Goal: Register for event/course

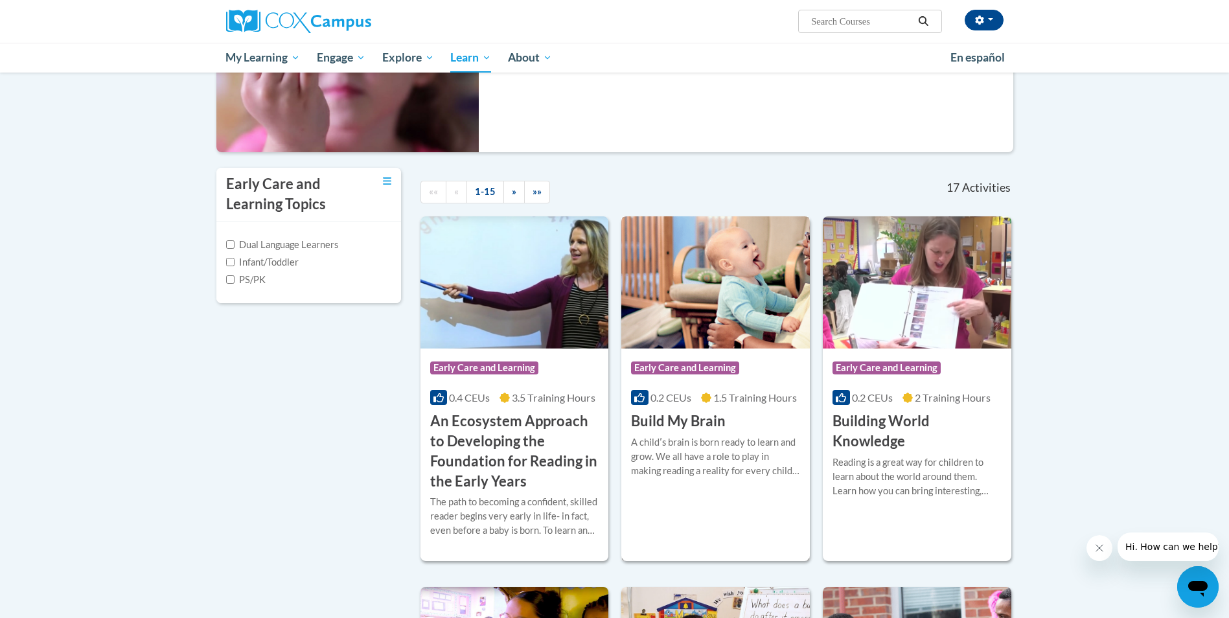
click at [676, 422] on h3 "Build My Brain" at bounding box center [678, 421] width 95 height 20
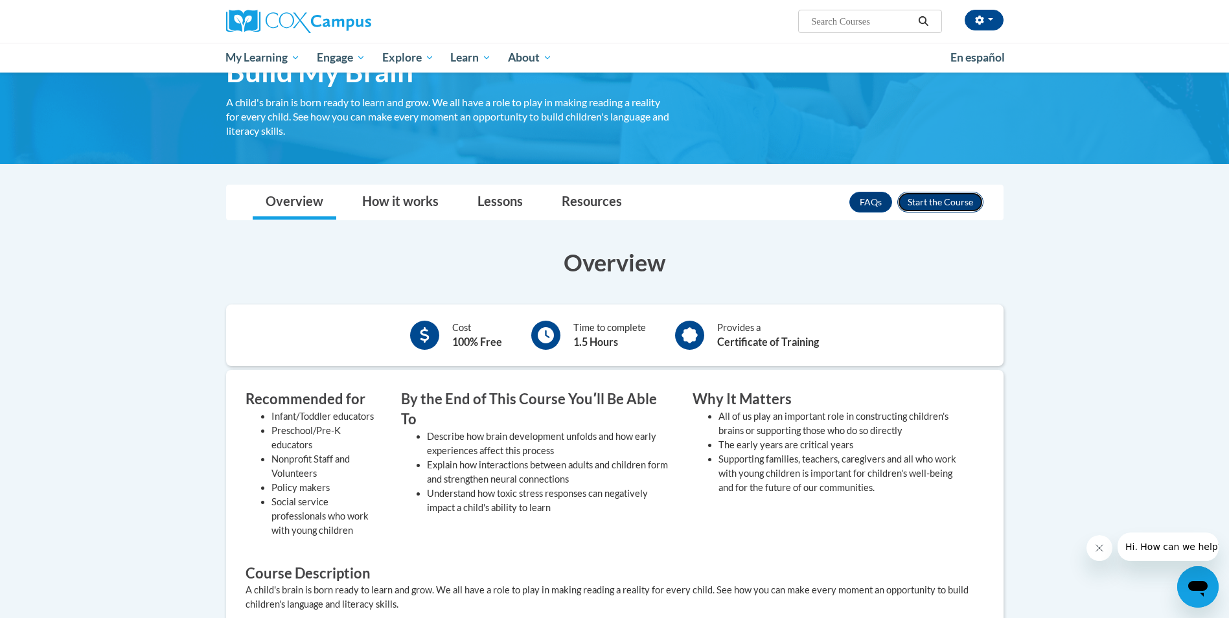
click at [951, 202] on button "Enroll" at bounding box center [940, 202] width 86 height 21
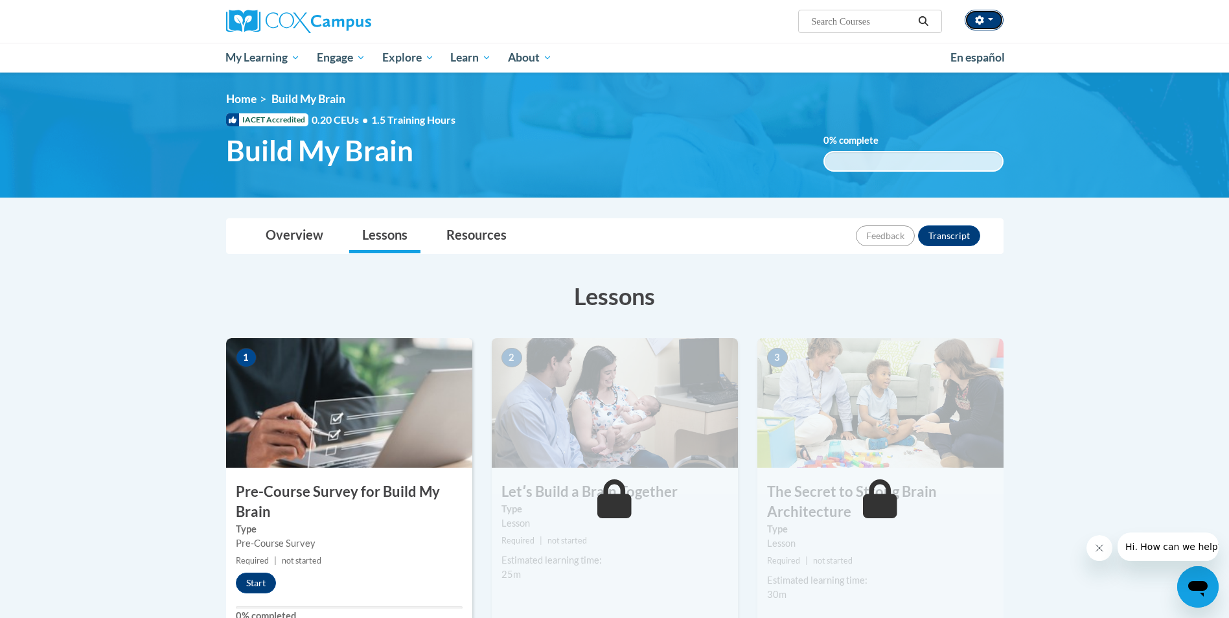
click at [993, 25] on button "button" at bounding box center [984, 20] width 39 height 21
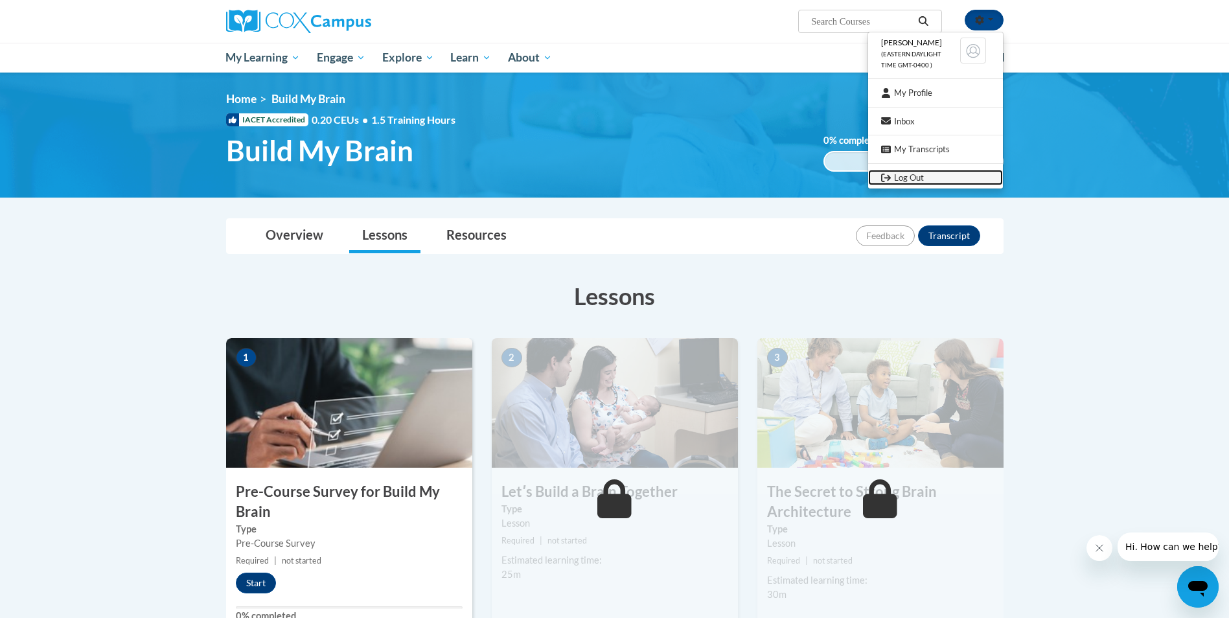
click at [913, 174] on link "Log Out" at bounding box center [935, 178] width 135 height 16
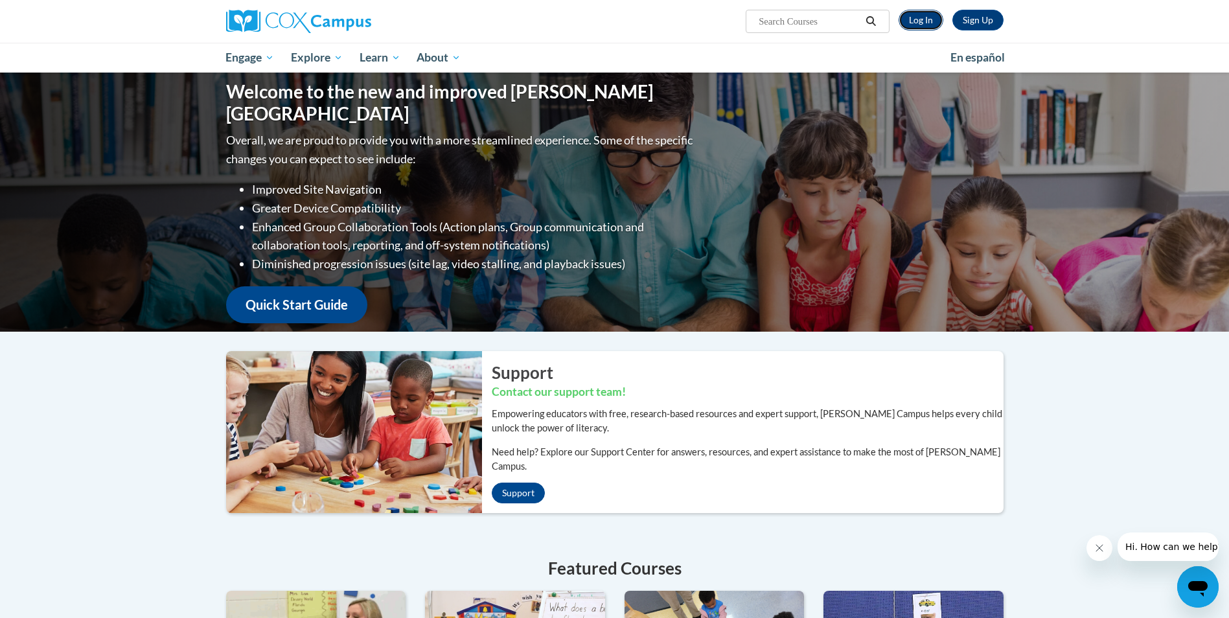
click at [930, 19] on link "Log In" at bounding box center [921, 20] width 45 height 21
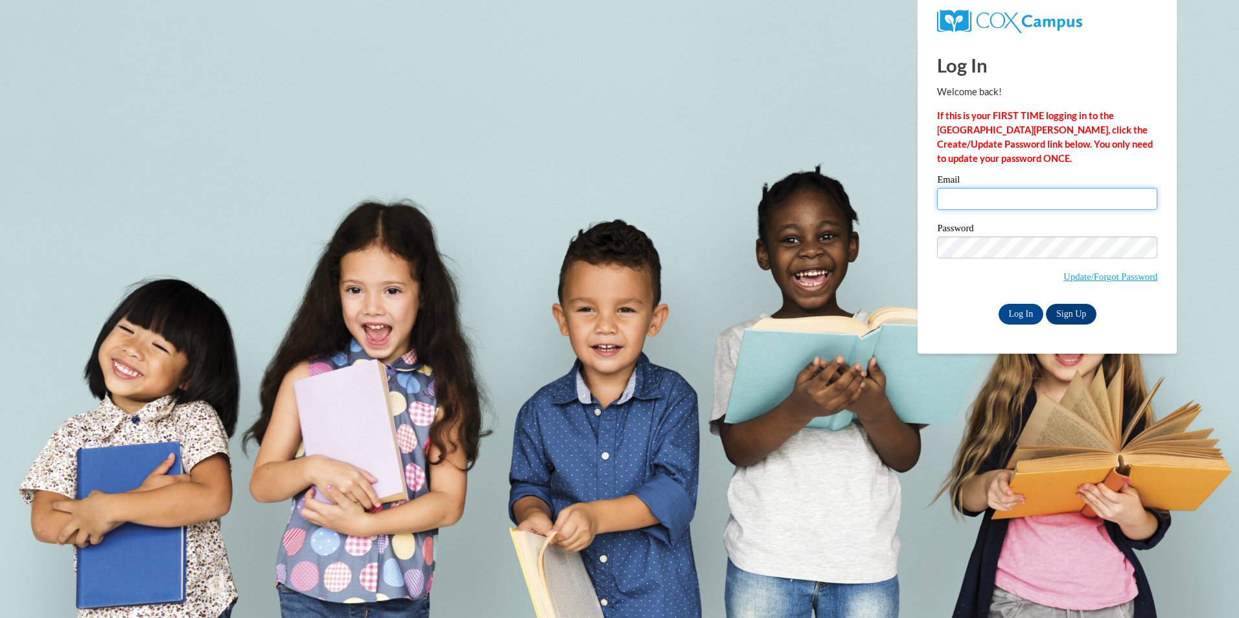
click at [1003, 198] on input "Email" at bounding box center [1047, 199] width 220 height 22
type input "johnsoninga@gmail.com"
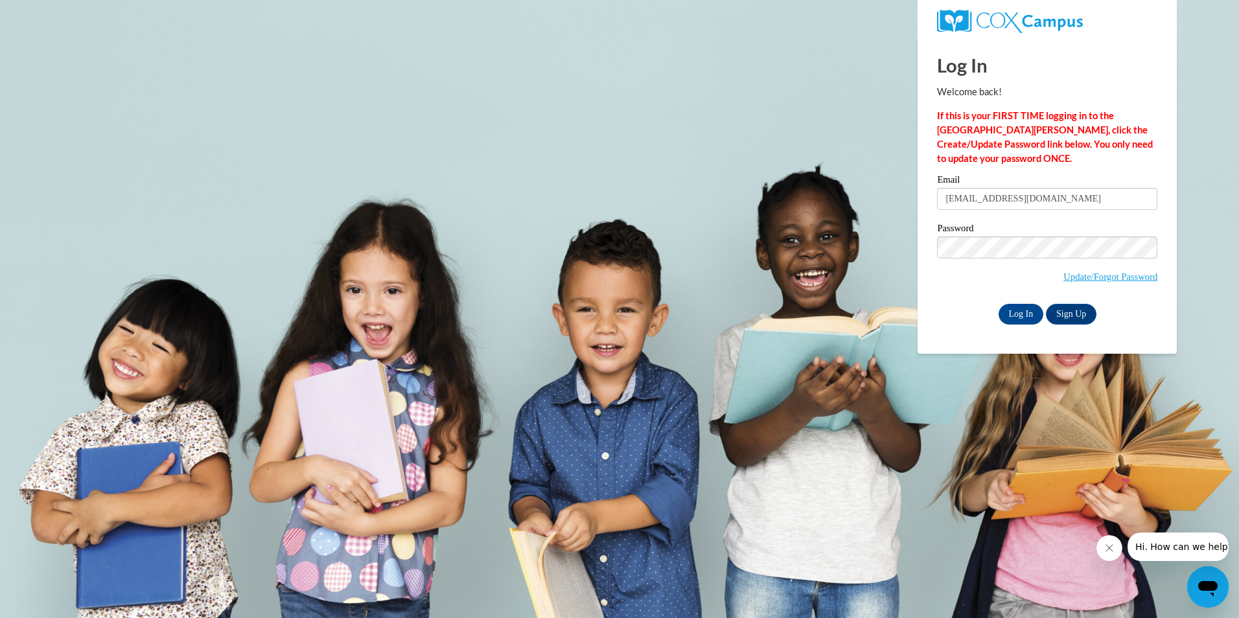
click at [988, 237] on div "Password Update/Forgot Password" at bounding box center [1047, 262] width 220 height 76
click at [1030, 317] on input "Log In" at bounding box center [1021, 314] width 45 height 21
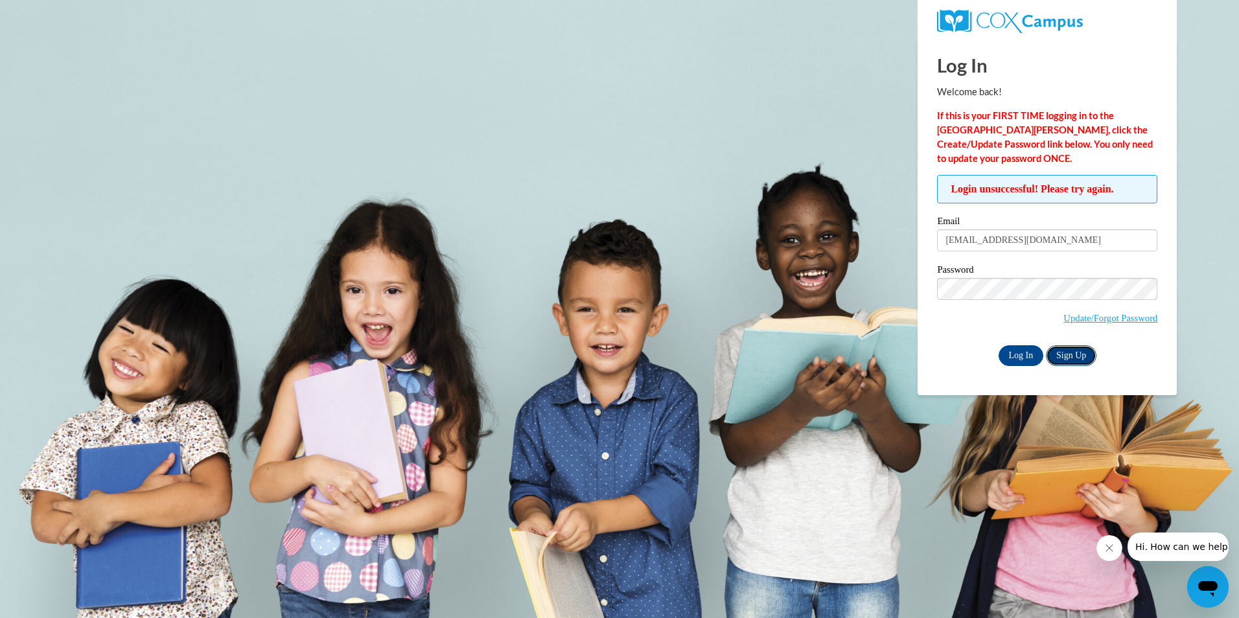
click at [1067, 355] on link "Sign Up" at bounding box center [1071, 355] width 51 height 21
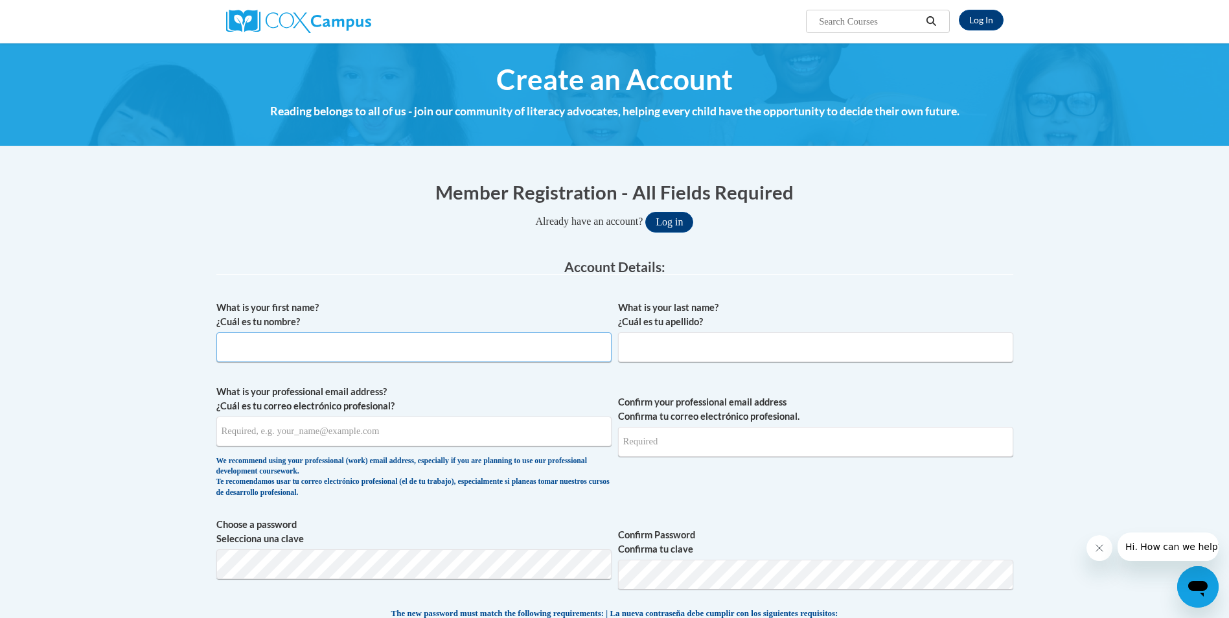
click at [343, 352] on input "What is your first name? ¿Cuál es tu nombre?" at bounding box center [413, 347] width 395 height 30
type input "Ingam"
type input "[PERSON_NAME]"
click at [279, 441] on input "What is your professional email address? ¿Cuál es tu correo electrónico profesi…" at bounding box center [413, 432] width 395 height 30
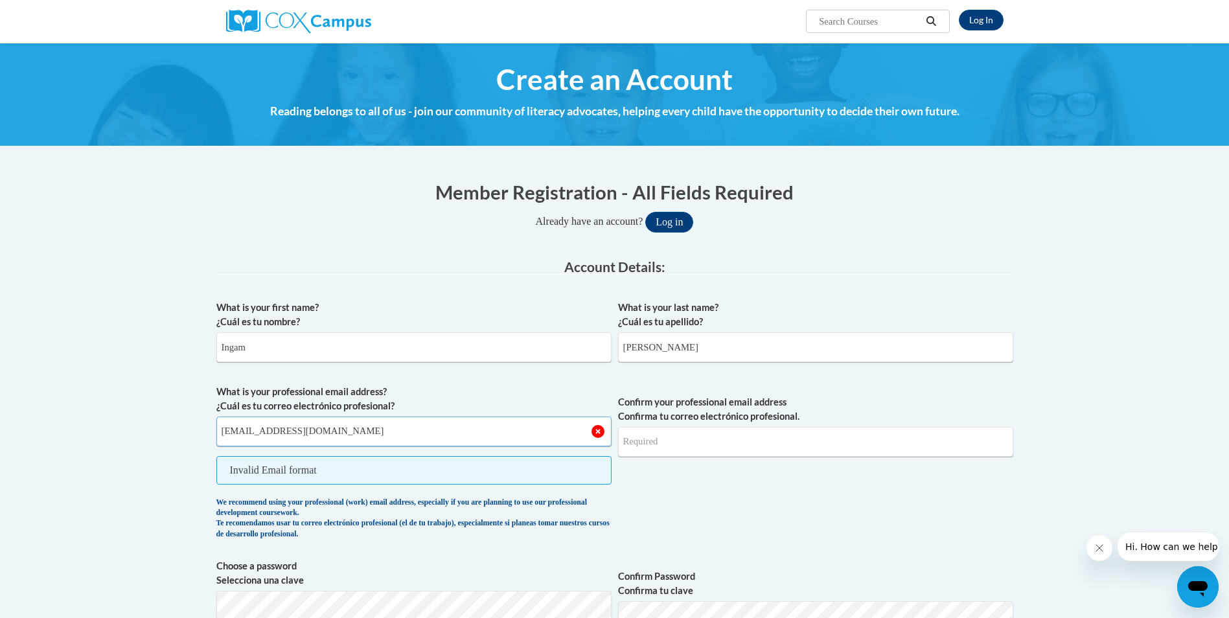
type input "[EMAIL_ADDRESS][DOMAIN_NAME]"
click at [664, 441] on input "Confirm your professional email address Confirma tu correo electrónico profesio…" at bounding box center [815, 442] width 395 height 30
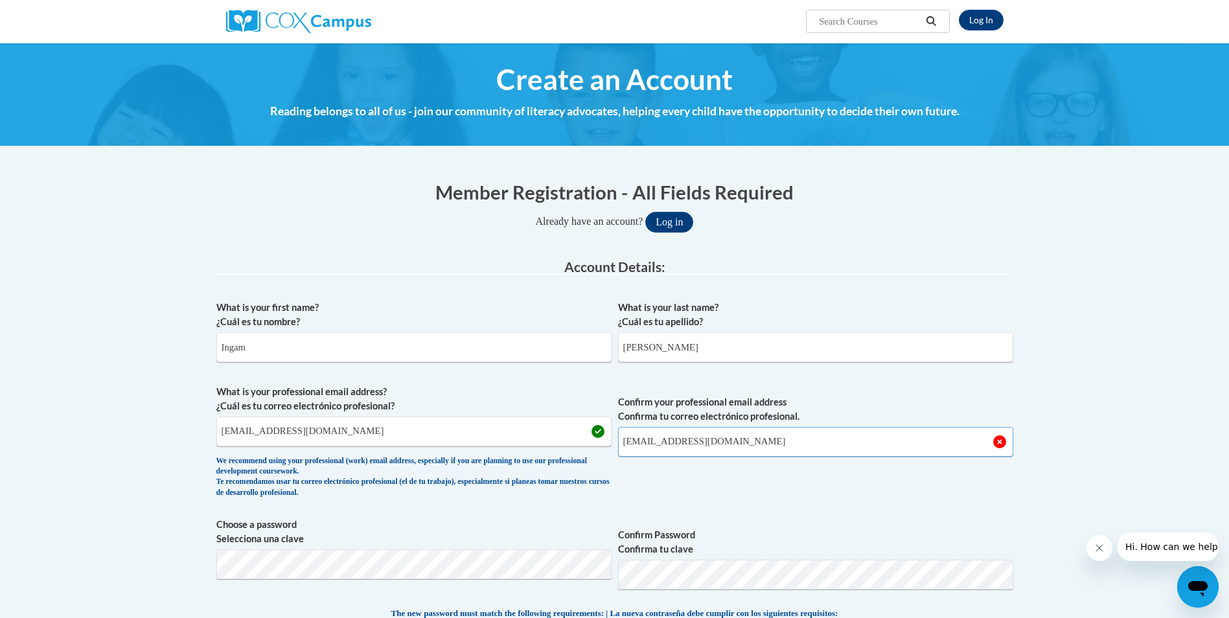
type input "[EMAIL_ADDRESS][DOMAIN_NAME]"
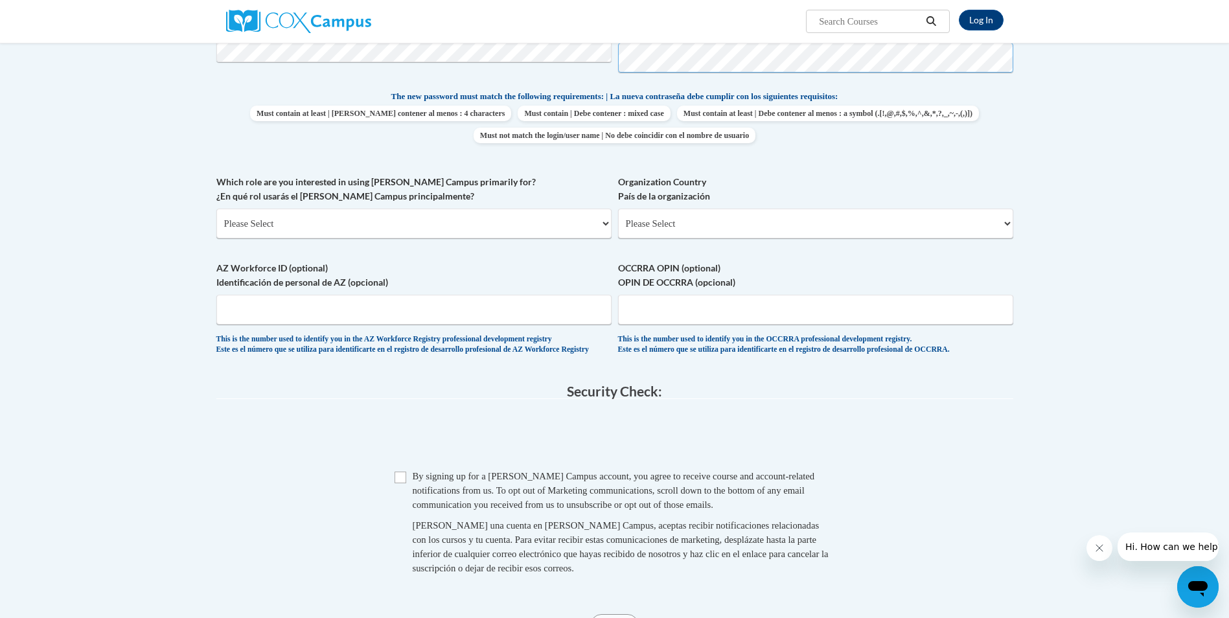
scroll to position [518, 0]
click at [379, 225] on select "Please Select College/University | Colegio/Universidad Community/Nonprofit Part…" at bounding box center [413, 222] width 395 height 30
select select "fbf2d438-af2f-41f8-98f1-81c410e29de3"
click at [216, 207] on select "Please Select College/University | Colegio/Universidad Community/Nonprofit Part…" at bounding box center [413, 222] width 395 height 30
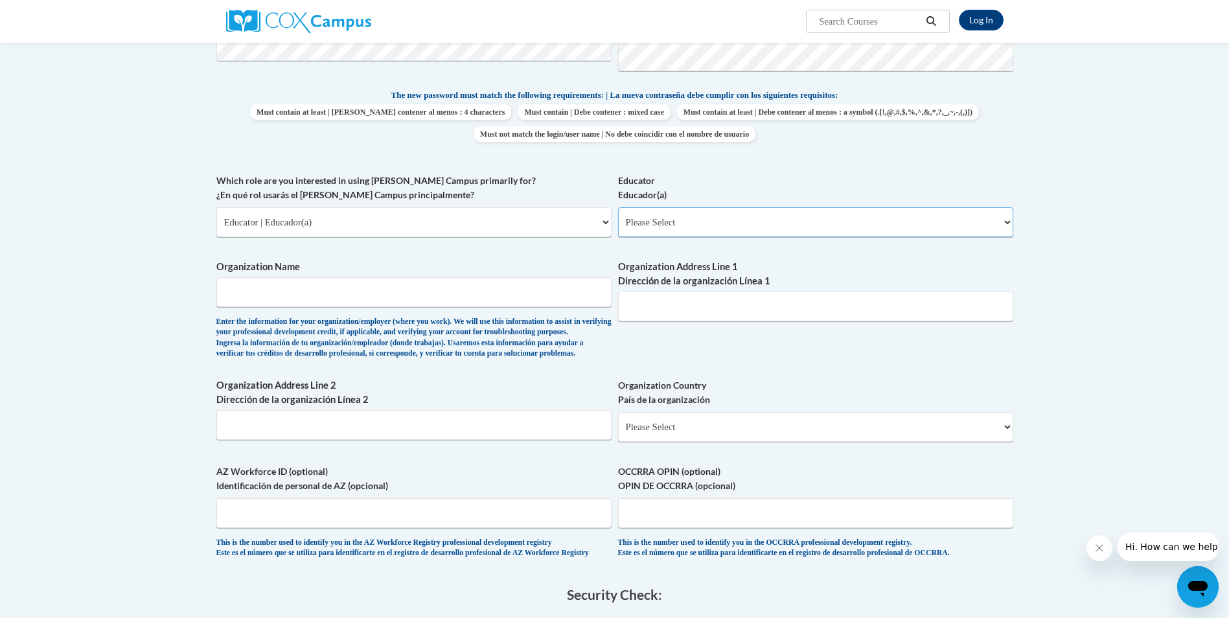
click at [675, 223] on select "Please Select Early Learning/Daycare Teacher/Family Home Care Provider | Maestr…" at bounding box center [815, 222] width 395 height 30
select select "5e2af403-4f2c-4e49-a02f-103e55d7b75b"
click at [618, 207] on select "Please Select Early Learning/Daycare Teacher/Family Home Care Provider | Maestr…" at bounding box center [815, 222] width 395 height 30
click at [318, 284] on input "Organization Name" at bounding box center [413, 292] width 395 height 30
type input "Little Angels Daycare"
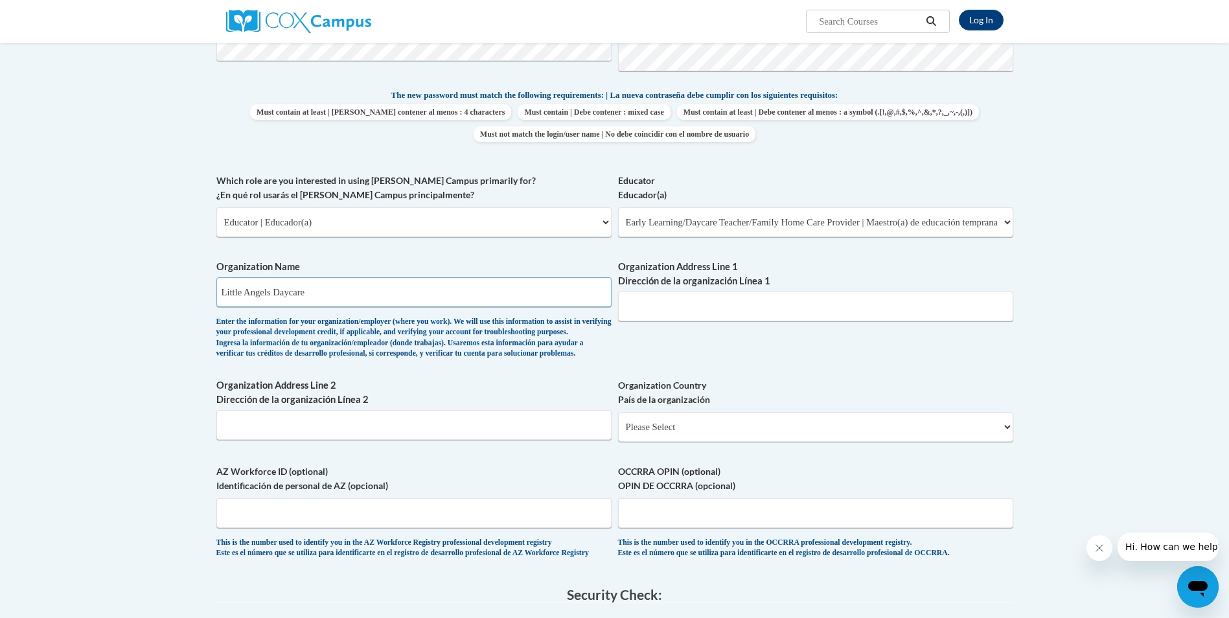
type input "[STREET_ADDRESS]"
type input "131 Canal Street, Suite B"
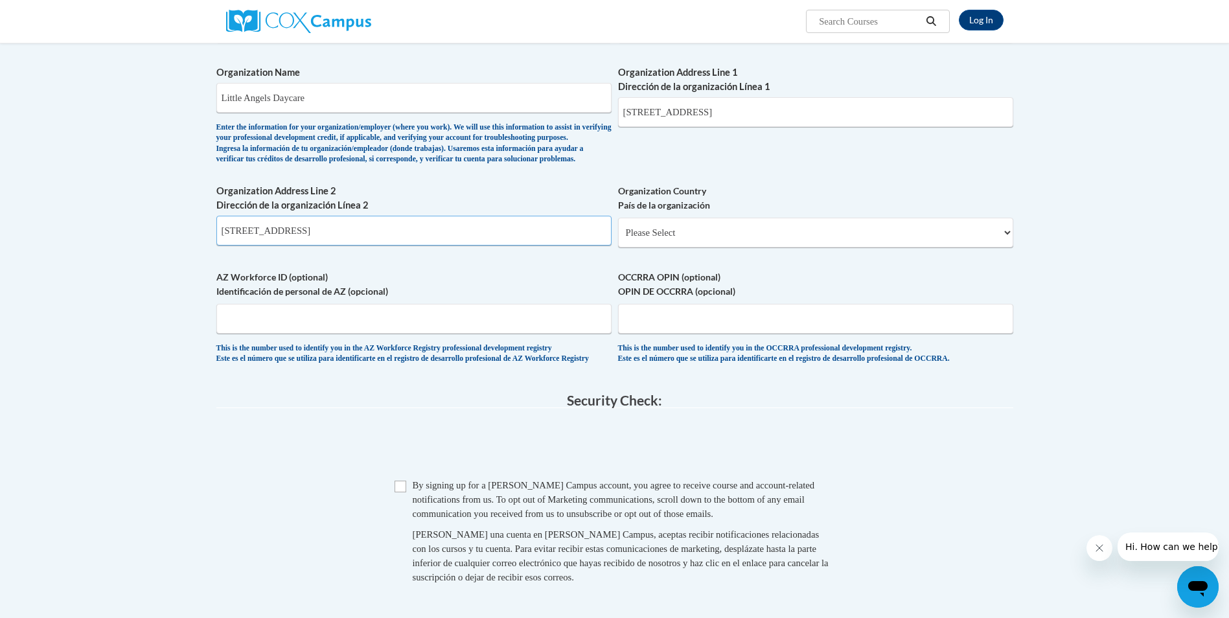
drag, startPoint x: 369, startPoint y: 248, endPoint x: 116, endPoint y: 242, distance: 252.8
click at [116, 242] on body "Log In Search Search... Create an Account Reading belongs to all of us - join o…" at bounding box center [614, 125] width 1229 height 1677
click at [691, 248] on select "Please Select United States | Estados Unidos Outside of the United States | Fue…" at bounding box center [815, 233] width 395 height 30
select select "ad49bcad-a171-4b2e-b99c-48b446064914"
click at [618, 239] on select "Please Select United States | Estados Unidos Outside of the United States | Fue…" at bounding box center [815, 233] width 395 height 30
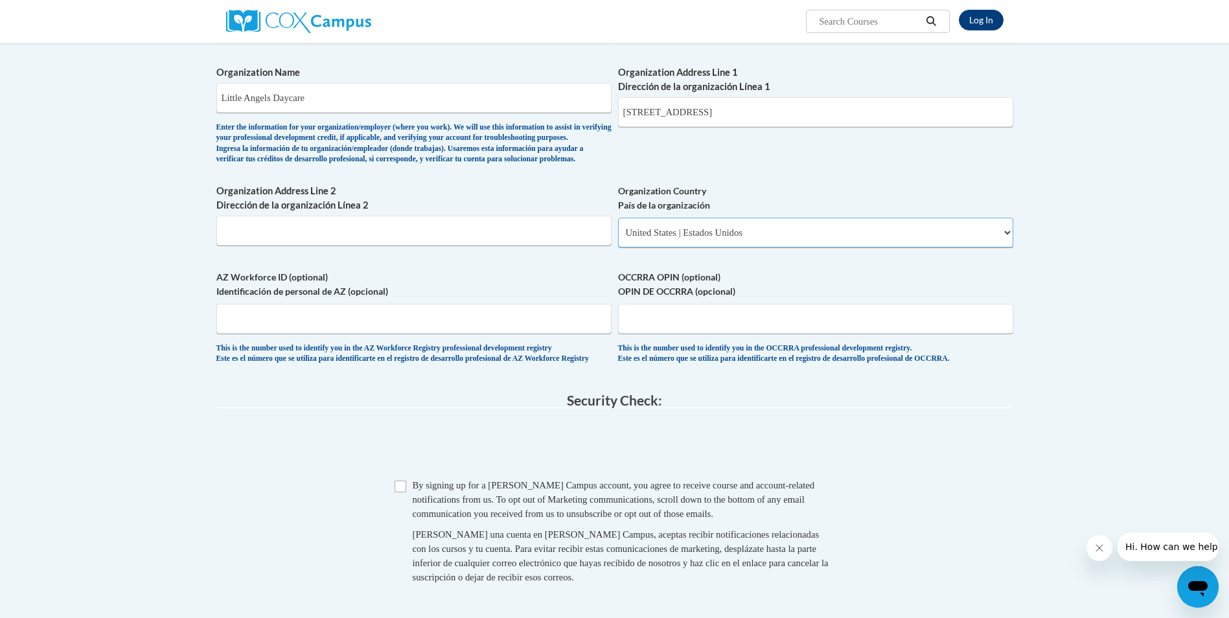
select select
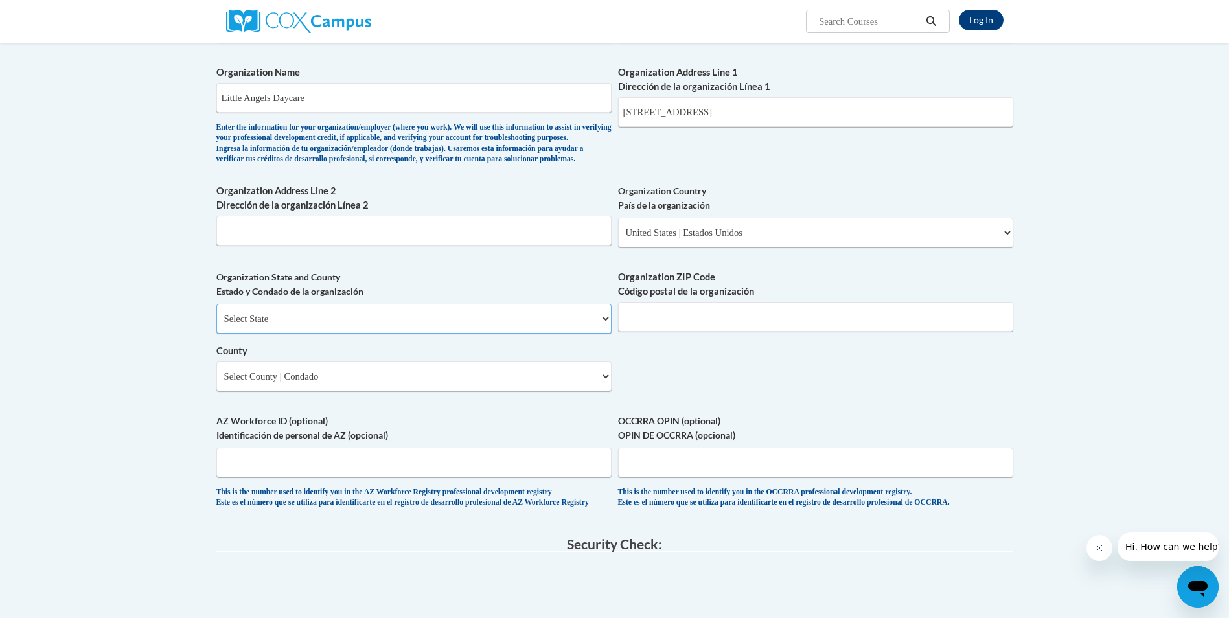
click at [344, 334] on select "Select State Alabama Alaska Arizona Arkansas California Colorado Connecticut De…" at bounding box center [413, 319] width 395 height 30
select select "Georgia"
click at [216, 325] on select "Select State Alabama Alaska Arizona Arkansas California Colorado Connecticut De…" at bounding box center [413, 319] width 395 height 30
click at [680, 323] on input "Organization ZIP Code Código postal de la organización" at bounding box center [815, 317] width 395 height 30
type input "31322"
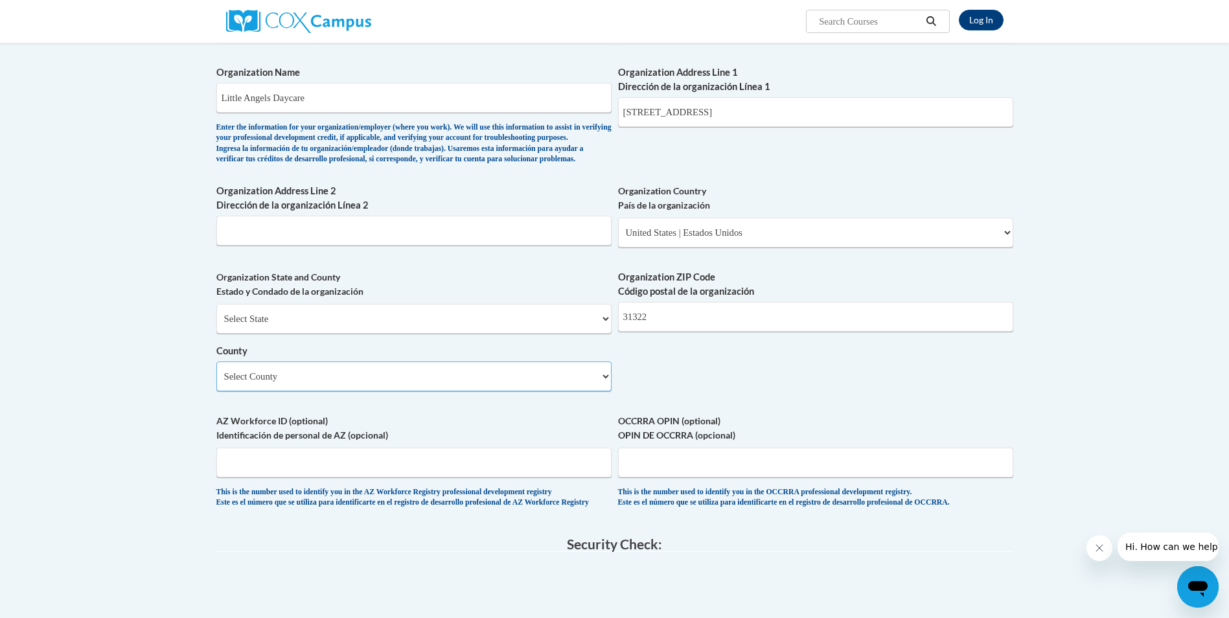
click at [291, 391] on select "Select County Appling Atkinson Bacon Baker Baldwin Banks Barrow Bartow Ben Hill…" at bounding box center [413, 377] width 395 height 30
select select "Chatham"
click at [216, 382] on select "Select County Appling Atkinson Bacon Baker Baldwin Banks Barrow Bartow Ben Hill…" at bounding box center [413, 377] width 395 height 30
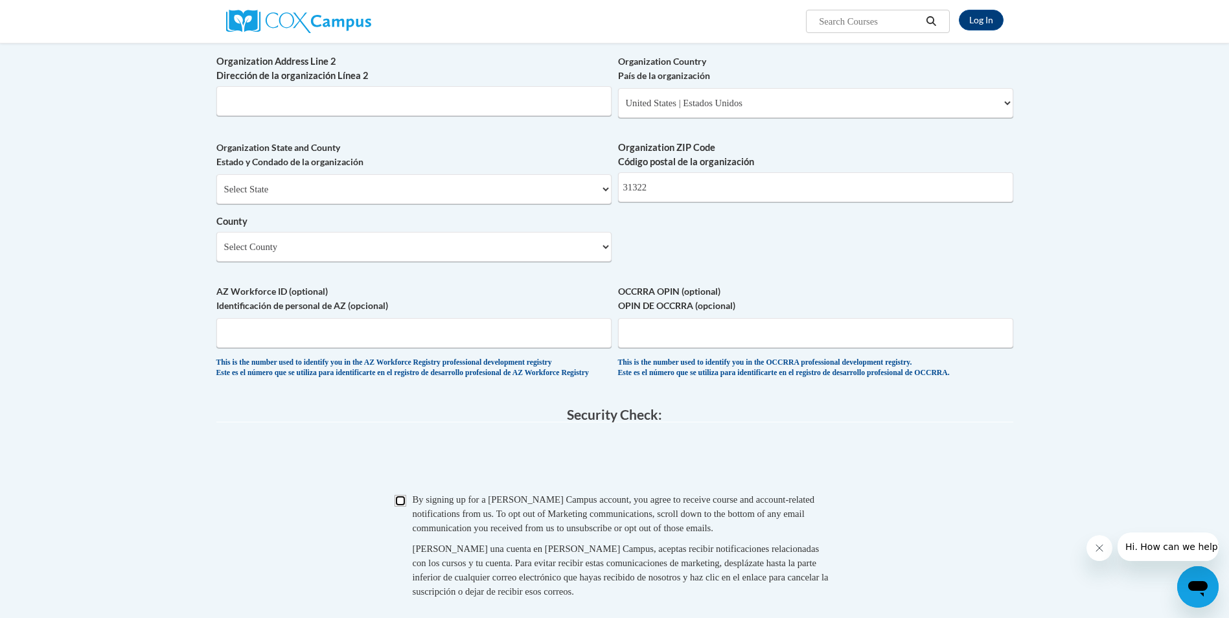
click at [404, 507] on input "Checkbox" at bounding box center [401, 501] width 12 height 12
checkbox input "true"
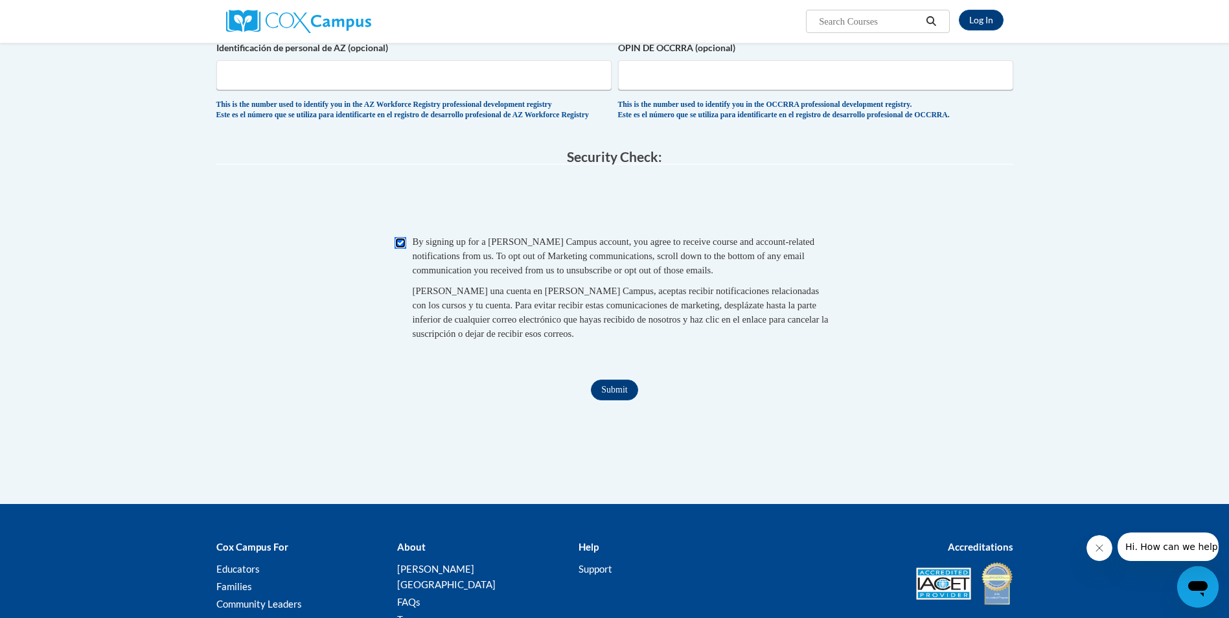
scroll to position [1102, 0]
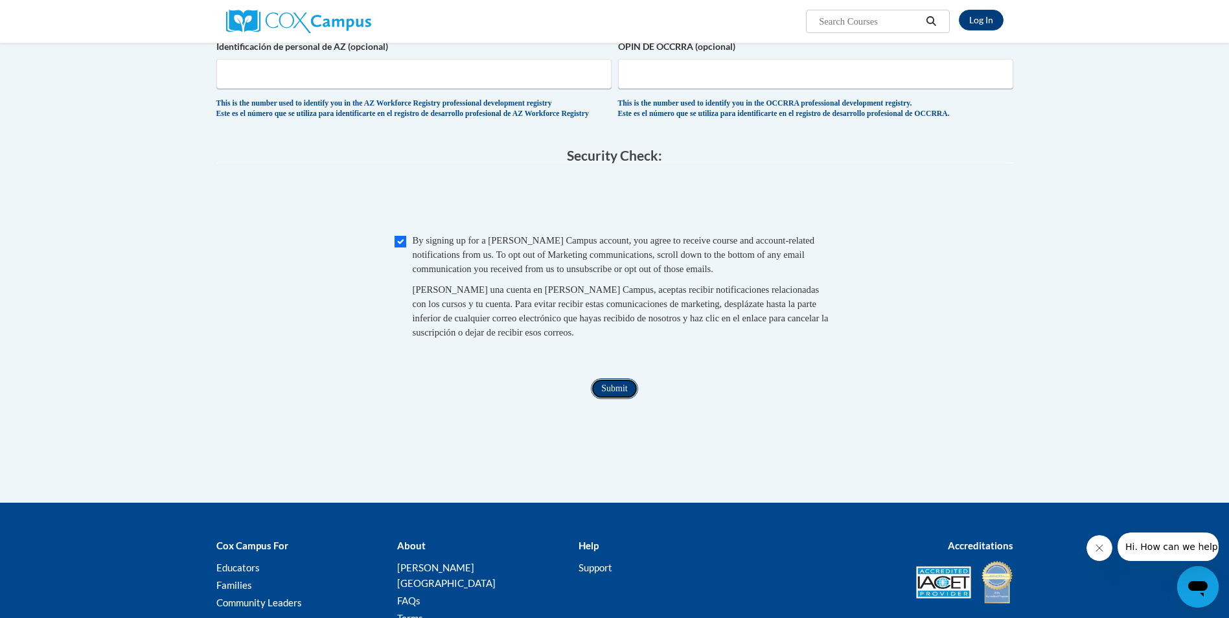
click at [625, 399] on input "Submit" at bounding box center [614, 388] width 47 height 21
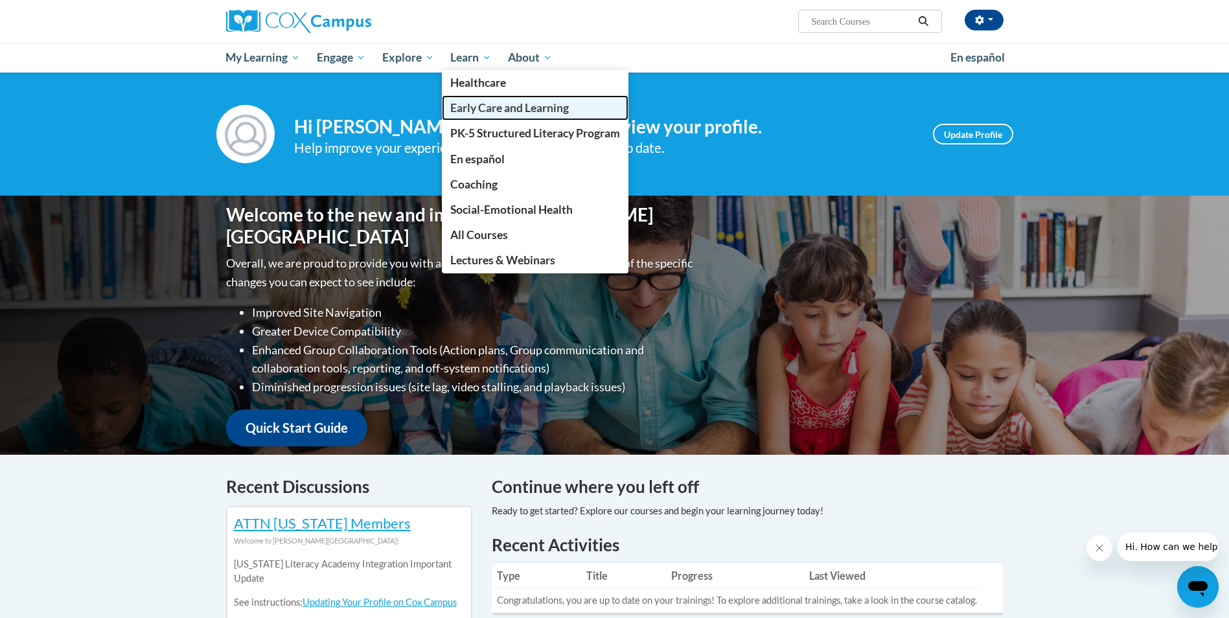
click at [463, 108] on span "Early Care and Learning" at bounding box center [509, 108] width 119 height 14
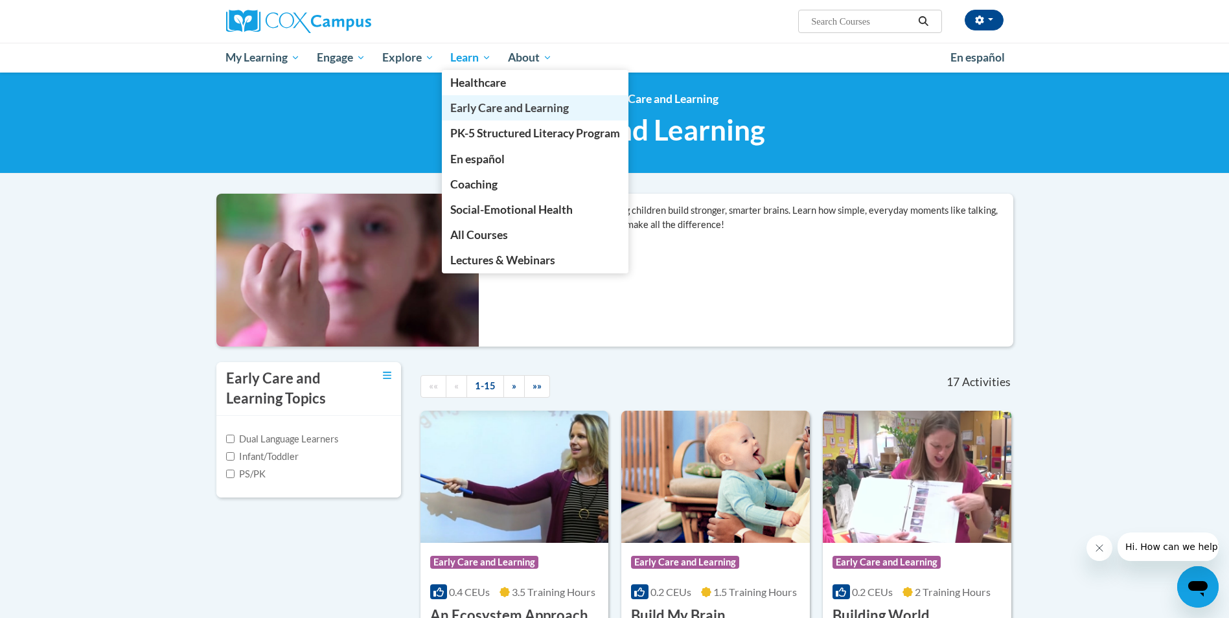
click at [470, 104] on span "Early Care and Learning" at bounding box center [509, 108] width 119 height 14
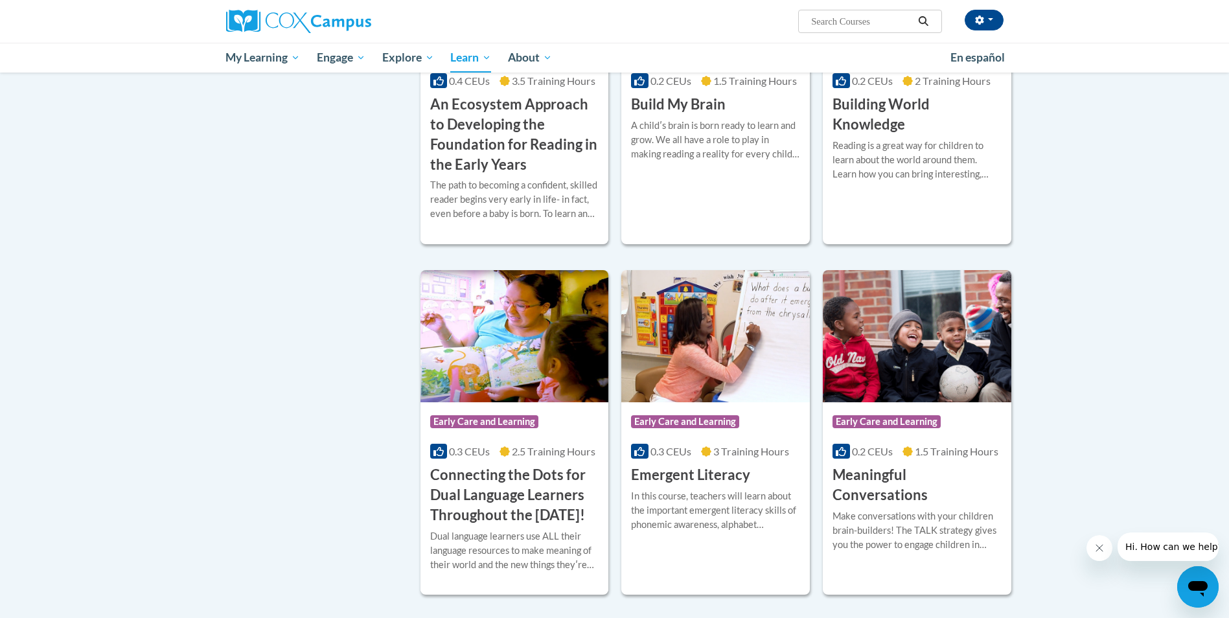
scroll to position [317, 0]
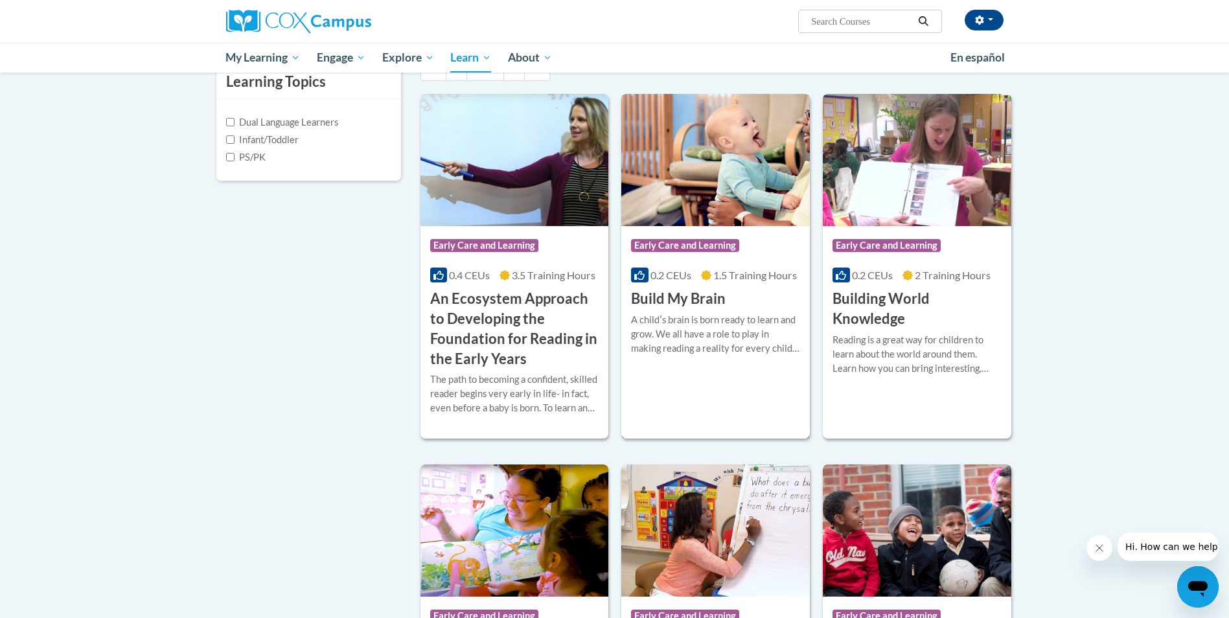
click at [704, 337] on div "A childʹs brain is born ready to learn and grow. We all have a role to play in …" at bounding box center [715, 334] width 169 height 43
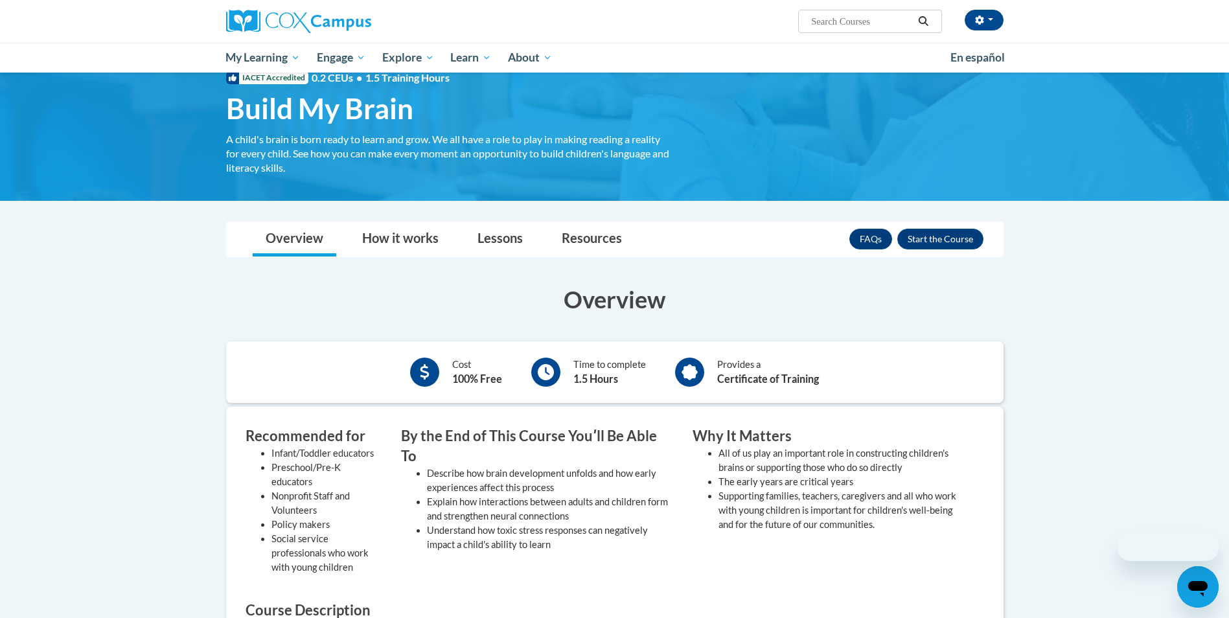
scroll to position [65, 0]
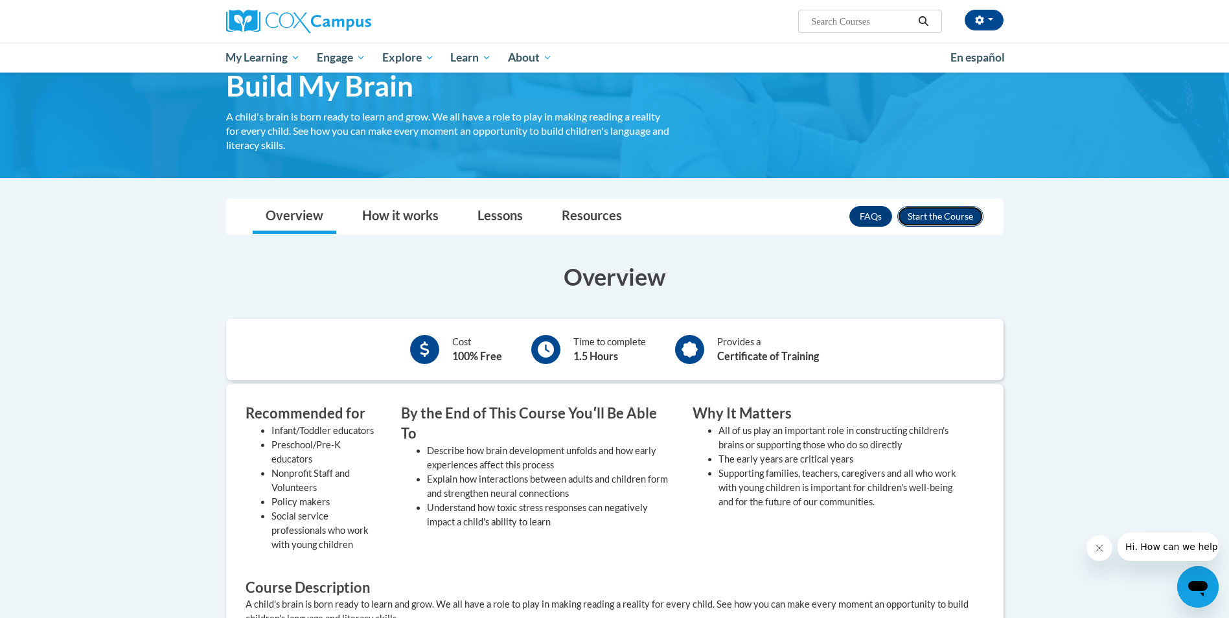
click at [939, 211] on button "Enroll" at bounding box center [940, 216] width 86 height 21
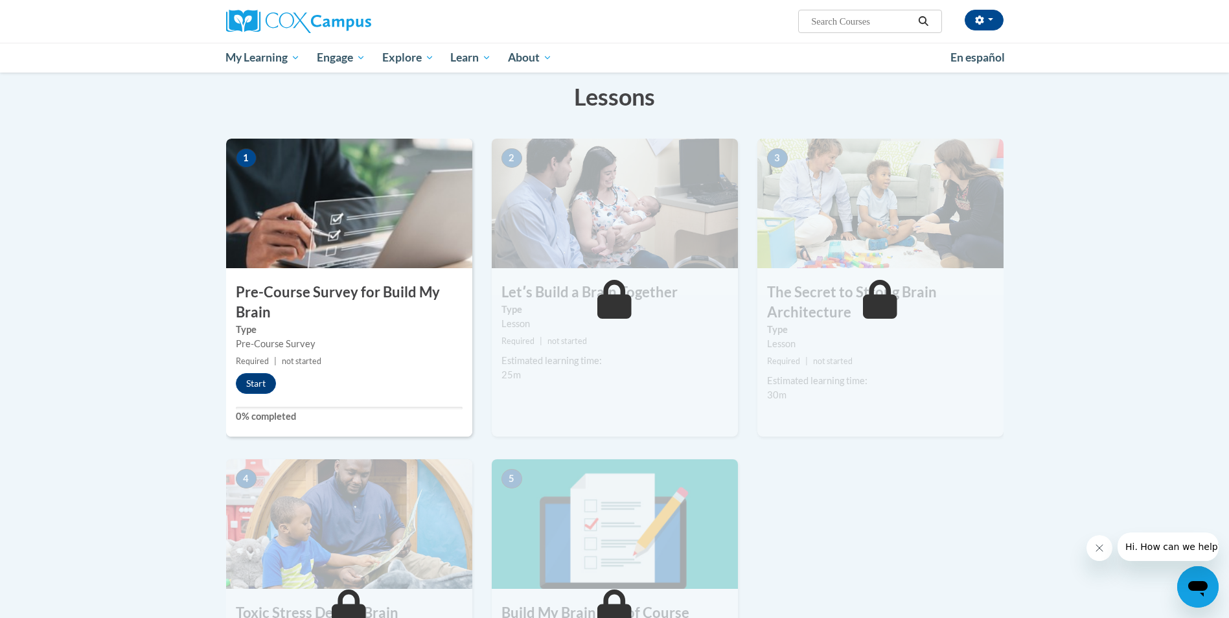
scroll to position [194, 0]
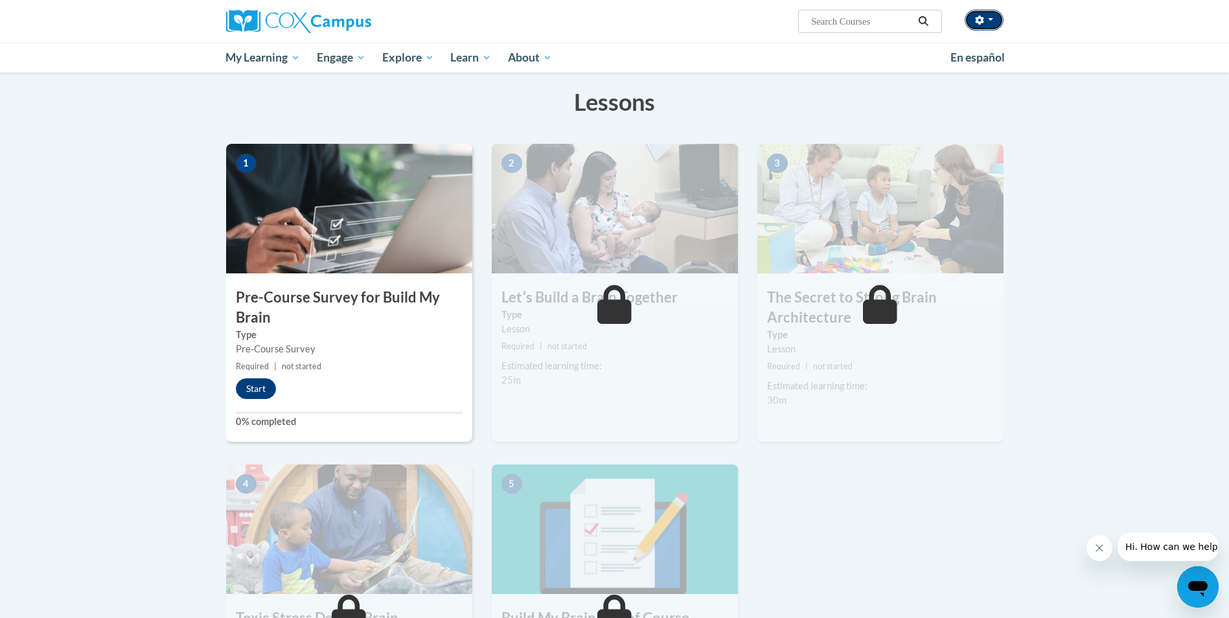
click at [997, 20] on button "button" at bounding box center [984, 20] width 39 height 21
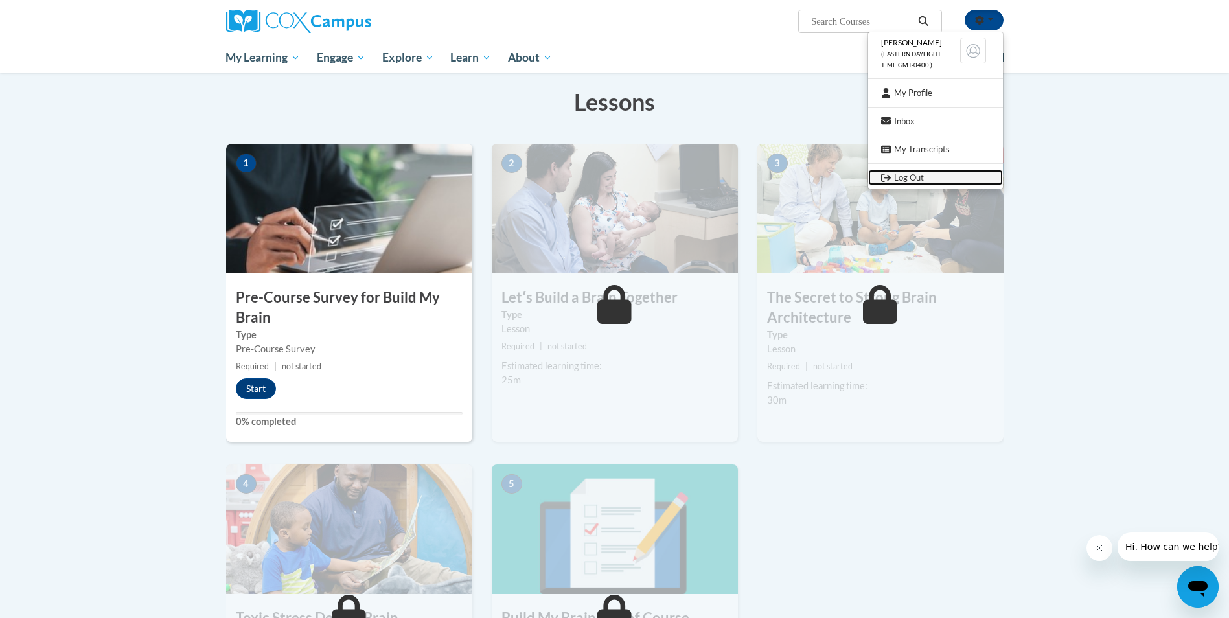
click at [910, 176] on link "Log Out" at bounding box center [935, 178] width 135 height 16
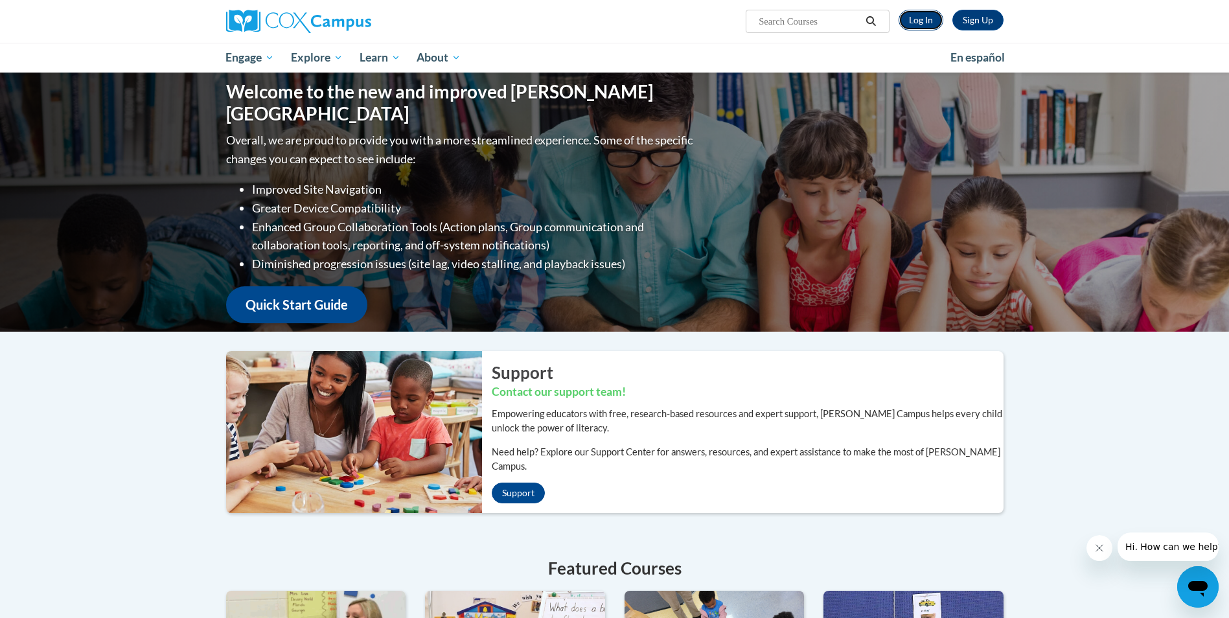
click at [933, 12] on link "Log In" at bounding box center [921, 20] width 45 height 21
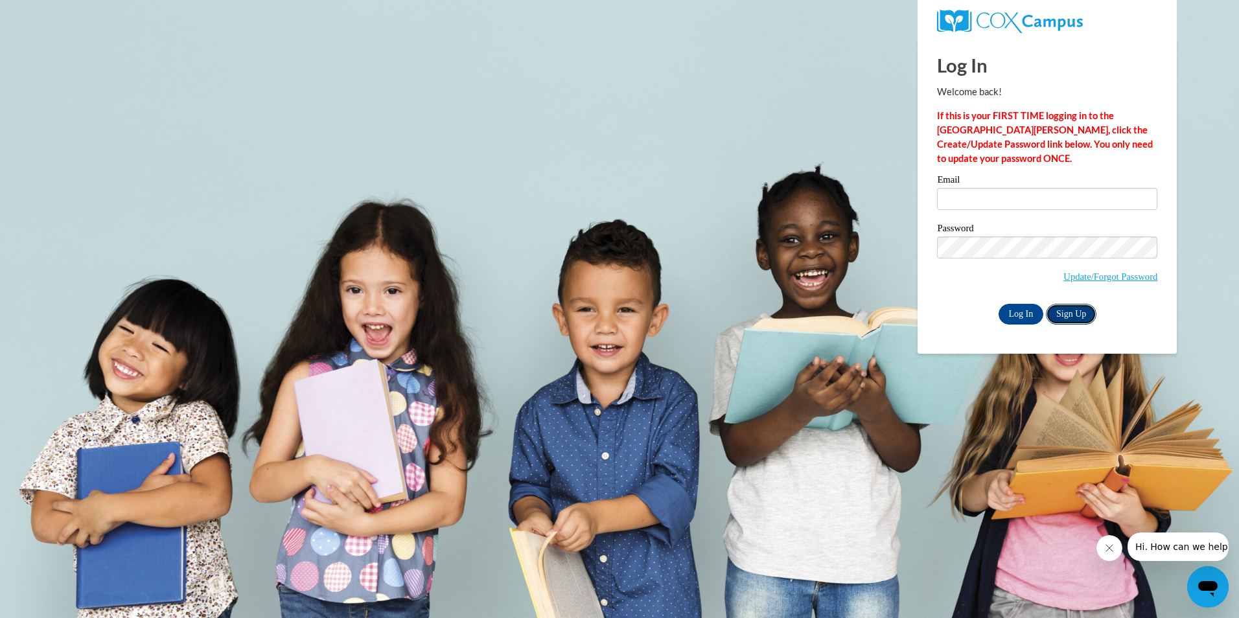
click at [1089, 312] on link "Sign Up" at bounding box center [1071, 314] width 51 height 21
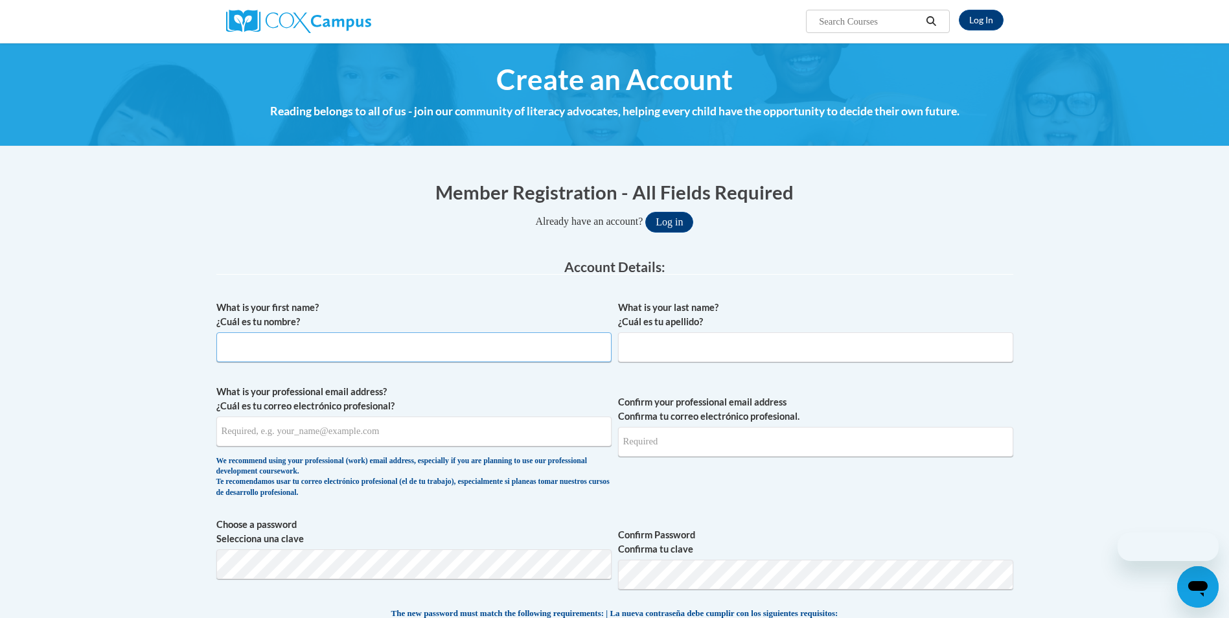
click at [398, 336] on input "What is your first name? ¿Cuál es tu nombre?" at bounding box center [413, 347] width 395 height 30
type input "Kendra"
click at [670, 350] on input "What is your last name? ¿Cuál es tu apellido?" at bounding box center [815, 347] width 395 height 30
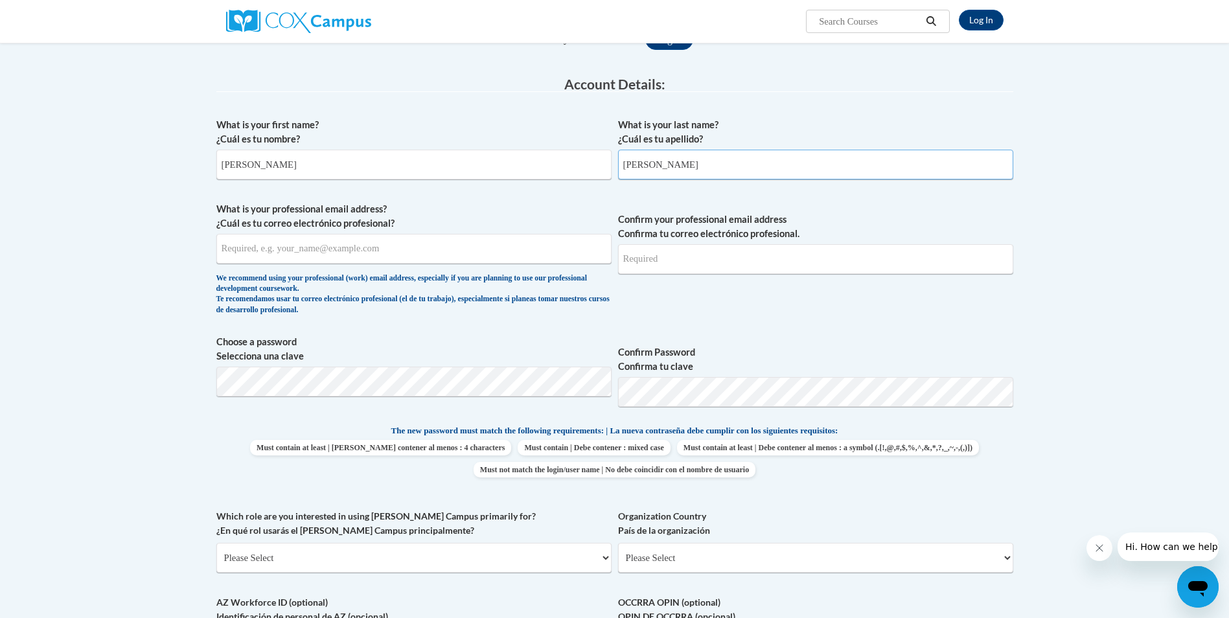
scroll to position [194, 0]
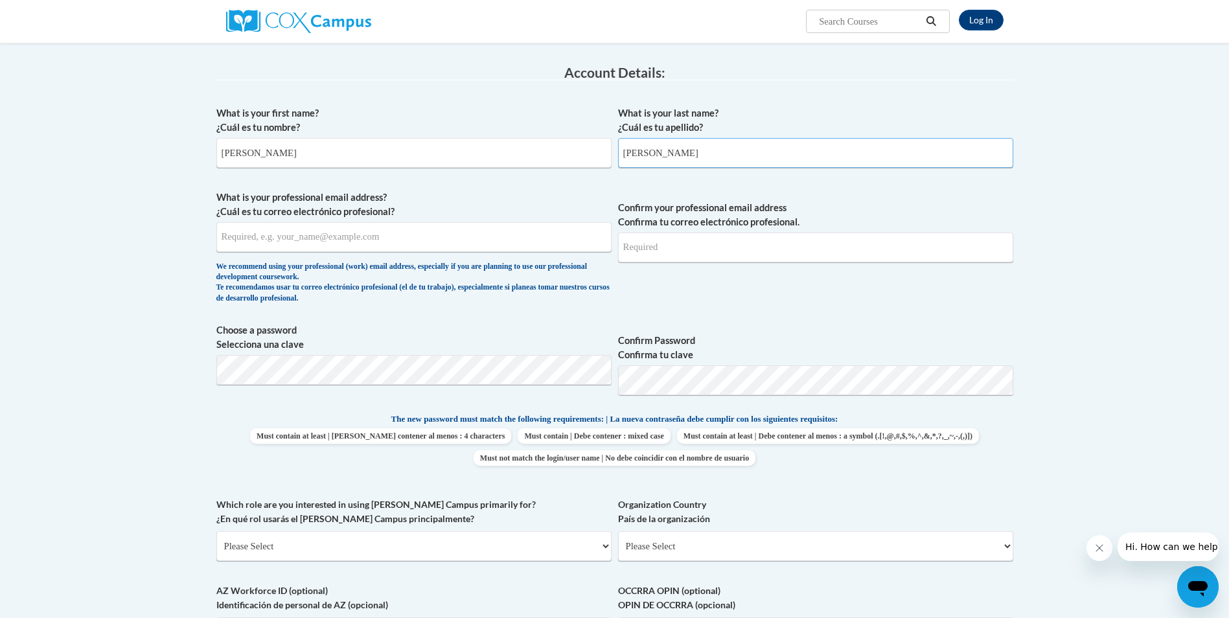
type input "Ashworth"
click at [352, 237] on input "What is your professional email address? ¿Cuál es tu correo electrónico profesi…" at bounding box center [413, 237] width 395 height 30
type input "kendrabashworth@gmail.com"
click at [647, 245] on input "Confirm your professional email address Confirma tu correo electrónico profesio…" at bounding box center [815, 248] width 395 height 30
type input "kendrabashworth@gmail.com"
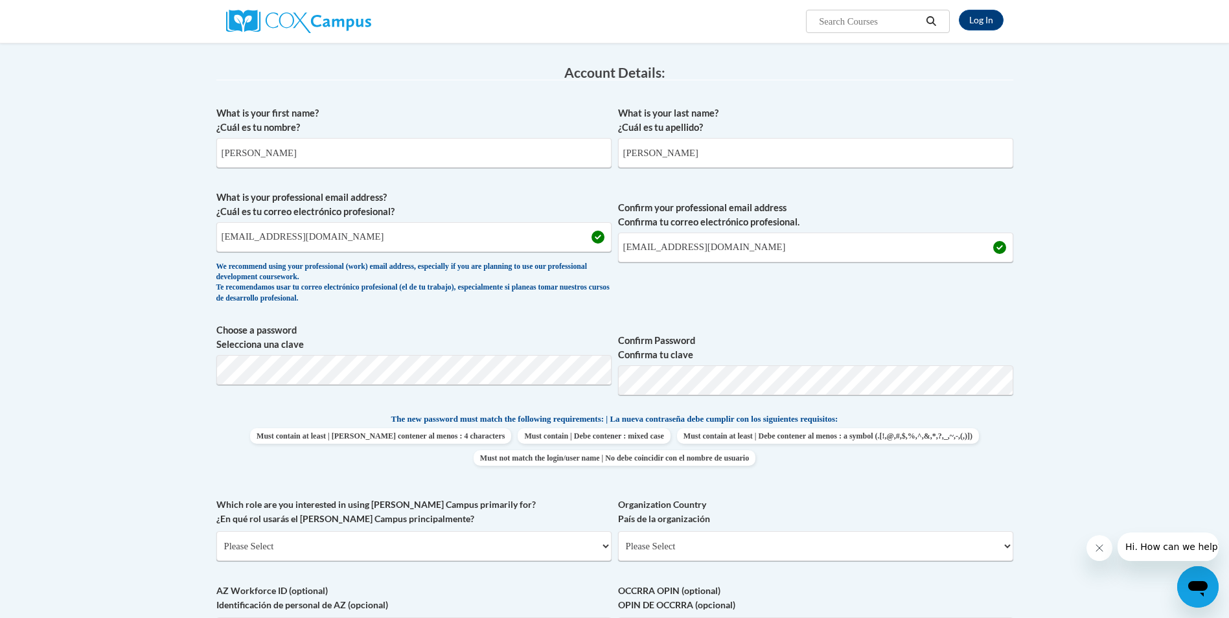
click at [938, 409] on div "What is your first name? ¿Cuál es tu nombre? Kendra What is your last name? ¿Cu…" at bounding box center [614, 395] width 797 height 591
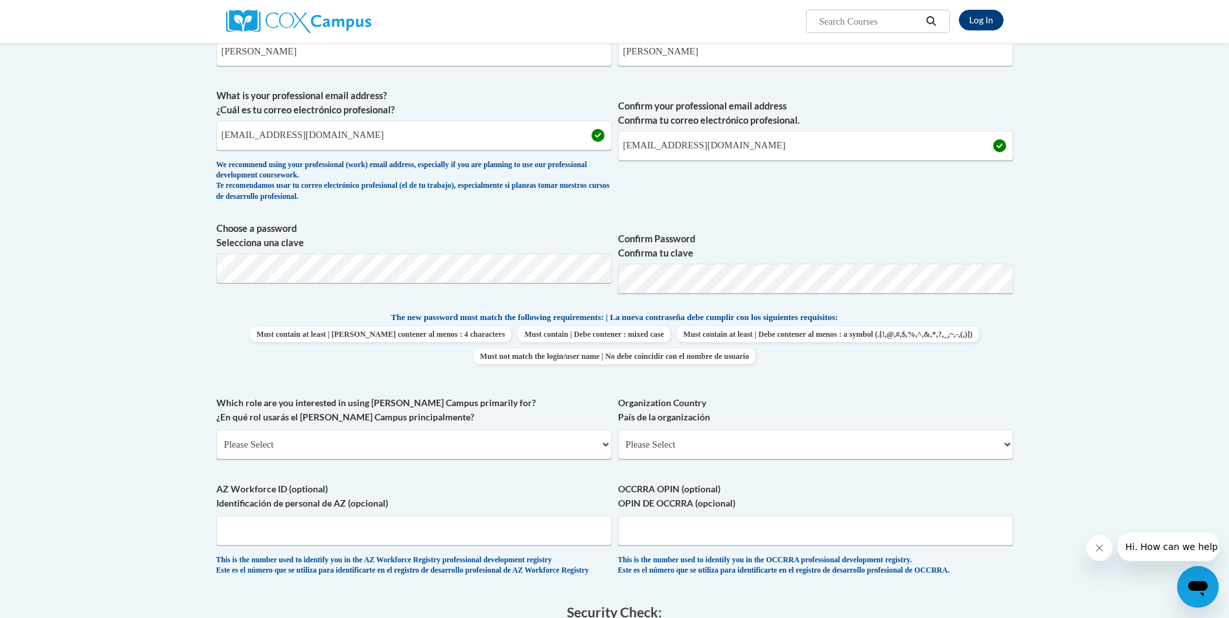
scroll to position [324, 0]
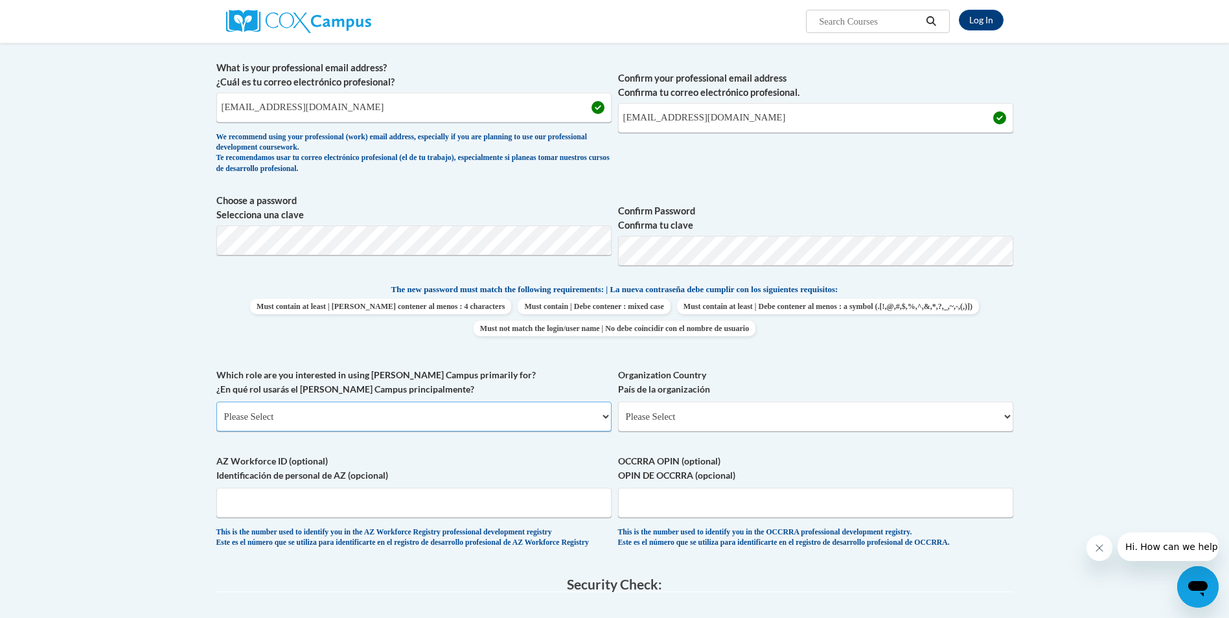
click at [445, 413] on select "Please Select College/University | Colegio/Universidad Community/Nonprofit Part…" at bounding box center [413, 417] width 395 height 30
select select "fbf2d438-af2f-41f8-98f1-81c410e29de3"
click at [216, 402] on select "Please Select College/University | Colegio/Universidad Community/Nonprofit Part…" at bounding box center [413, 417] width 395 height 30
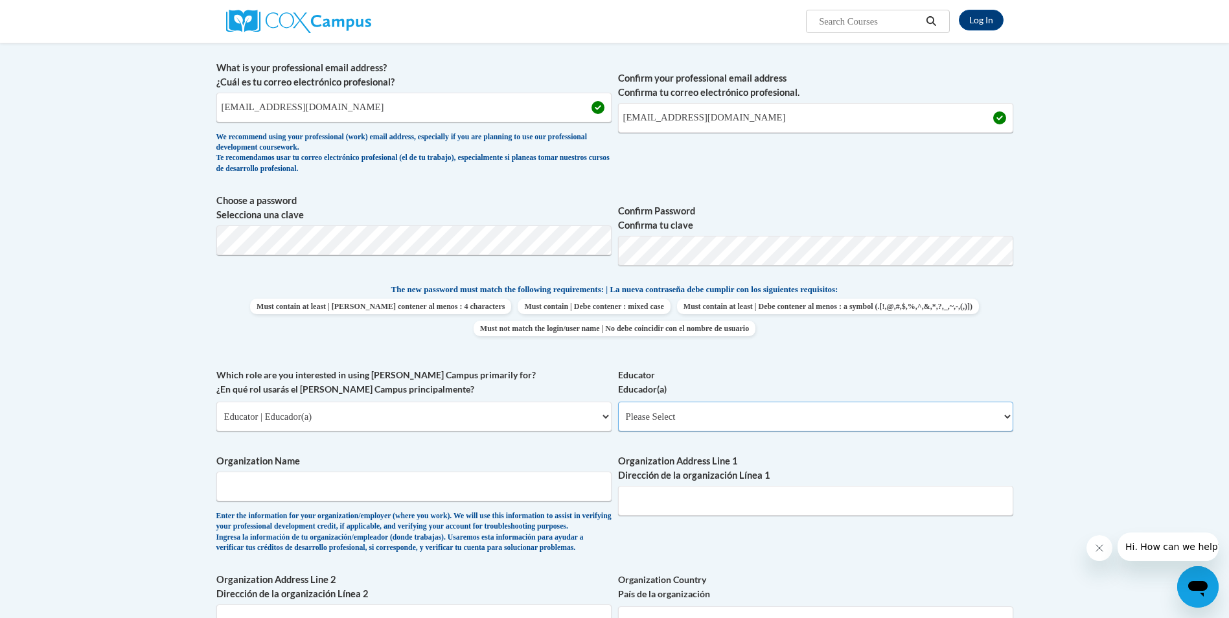
click at [659, 405] on select "Please Select Early Learning/Daycare Teacher/Family Home Care Provider | Maestr…" at bounding box center [815, 417] width 395 height 30
select select "5e2af403-4f2c-4e49-a02f-103e55d7b75b"
click at [618, 402] on select "Please Select Early Learning/Daycare Teacher/Family Home Care Provider | Maestr…" at bounding box center [815, 417] width 395 height 30
click at [318, 492] on input "Organization Name" at bounding box center [413, 487] width 395 height 30
type input "Little Angels Daycare"
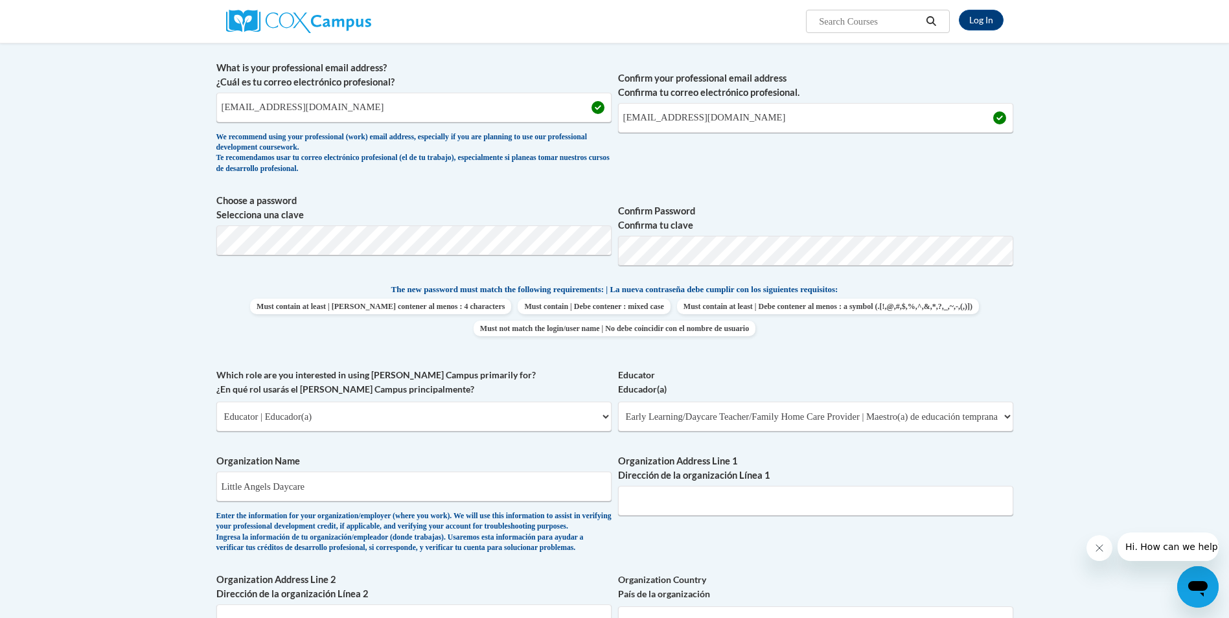
type input "131 Canal Street, Suite B"
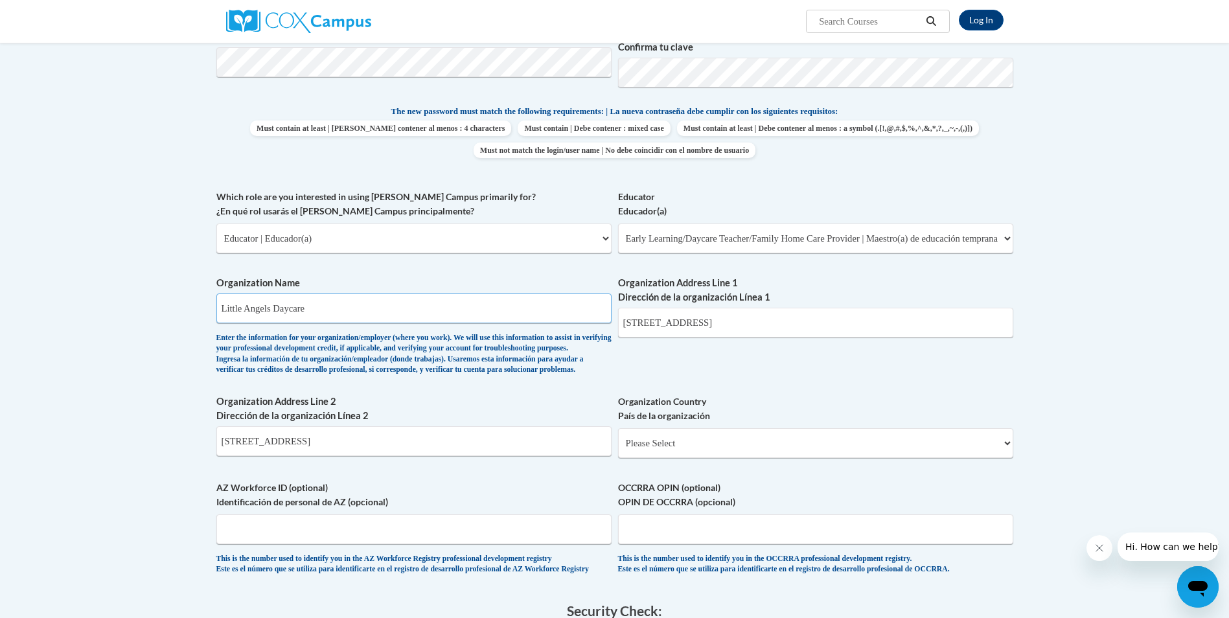
scroll to position [518, 0]
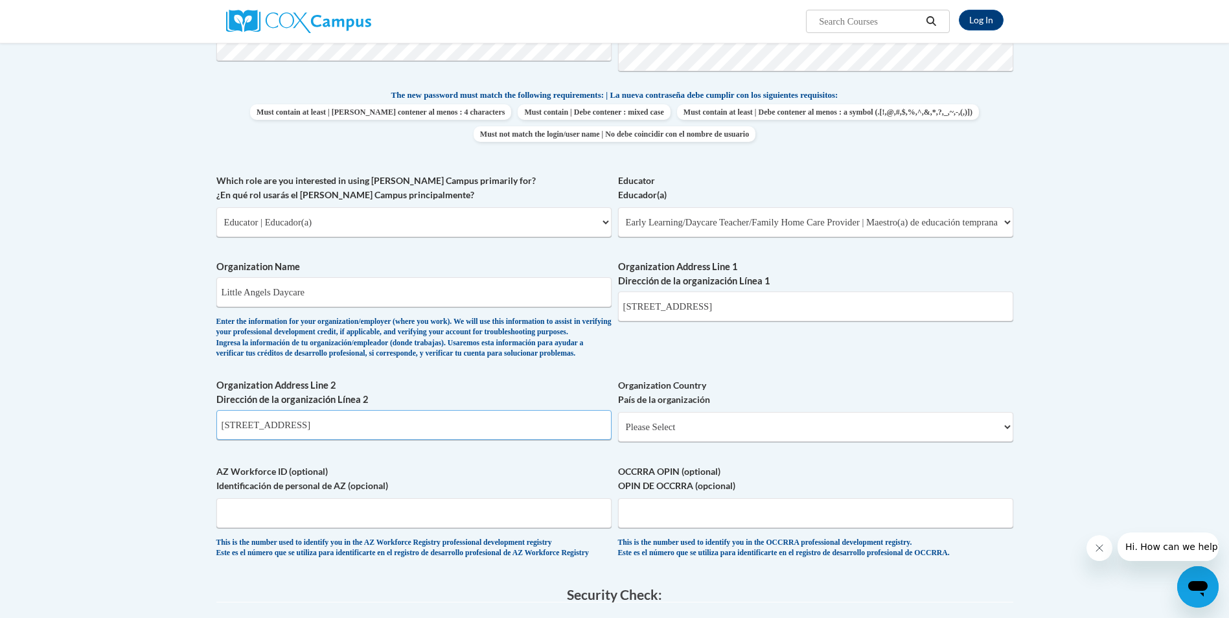
drag, startPoint x: 335, startPoint y: 449, endPoint x: 93, endPoint y: 453, distance: 241.7
click at [87, 456] on body "Log In Search Search... Create an Account Reading belongs to all of us - join o…" at bounding box center [614, 326] width 1229 height 1689
click at [665, 452] on div "Organization Country País de la organización Please Select United States | Esta…" at bounding box center [815, 414] width 395 height 73
click at [671, 442] on select "Please Select United States | Estados Unidos Outside of the United States | Fue…" at bounding box center [815, 427] width 395 height 30
select select "ad49bcad-a171-4b2e-b99c-48b446064914"
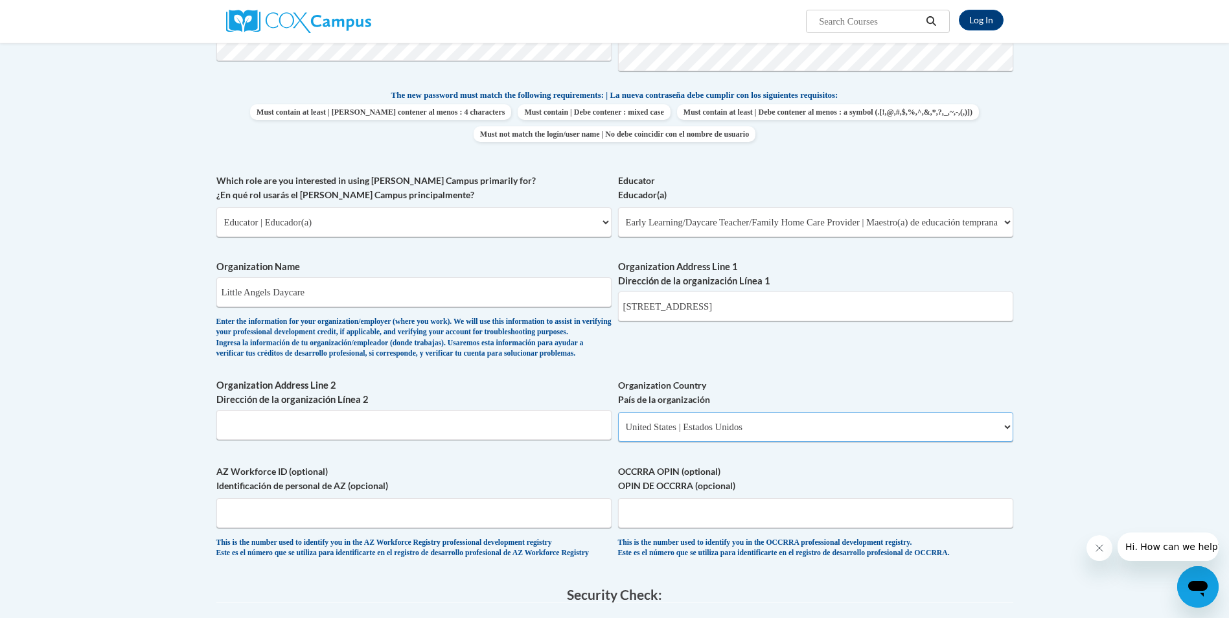
click at [618, 433] on select "Please Select United States | Estados Unidos Outside of the United States | Fue…" at bounding box center [815, 427] width 395 height 30
select select
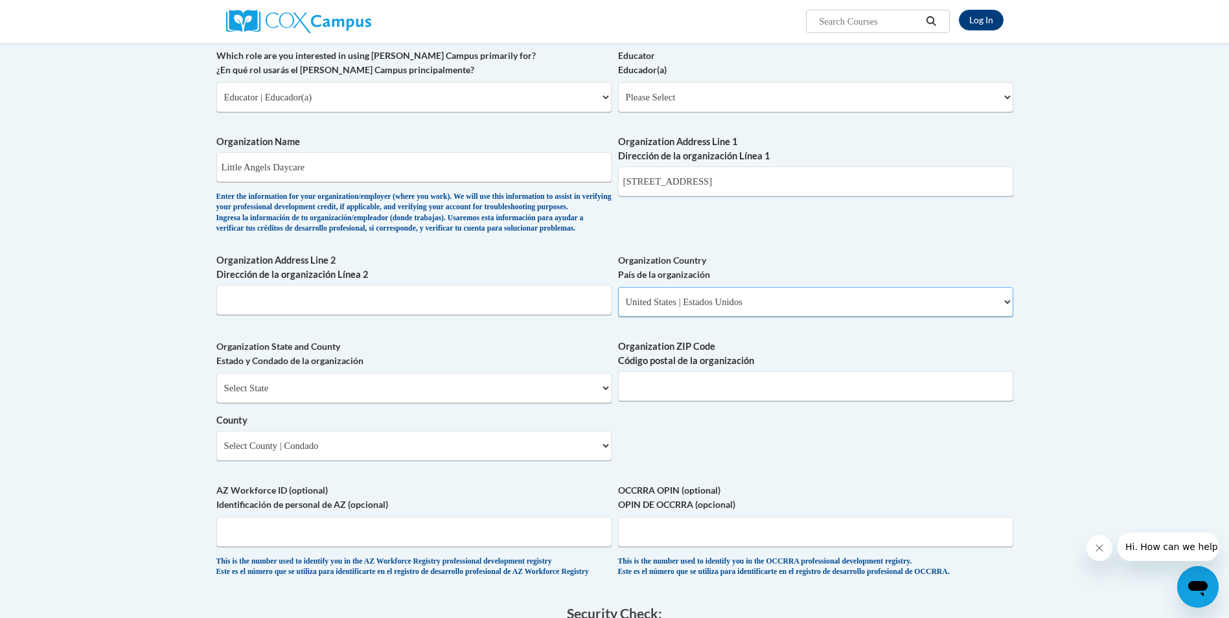
scroll to position [648, 0]
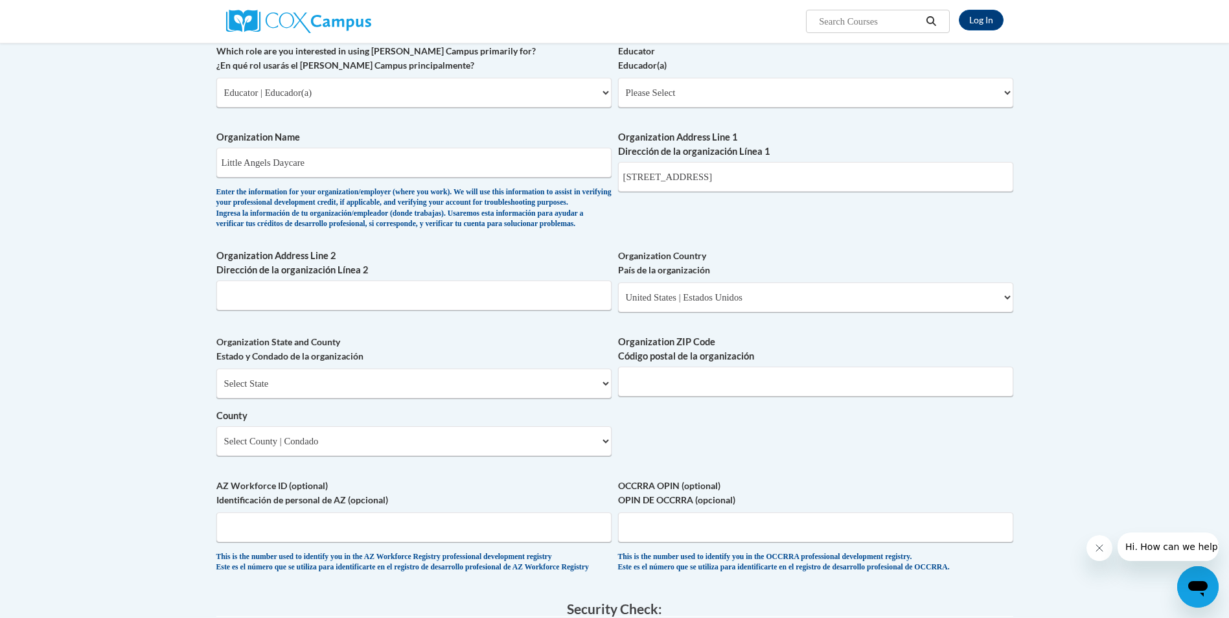
click at [276, 364] on label "Organization State and County Estado y Condado de la organización" at bounding box center [413, 349] width 395 height 29
click at [277, 393] on select "Select State Alabama Alaska Arizona Arkansas California Colorado Connecticut De…" at bounding box center [413, 384] width 395 height 30
select select "Georgia"
click at [216, 389] on select "Select State Alabama Alaska Arizona Arkansas California Colorado Connecticut De…" at bounding box center [413, 384] width 395 height 30
click at [734, 397] on input "Organization ZIP Code Código postal de la organización" at bounding box center [815, 382] width 395 height 30
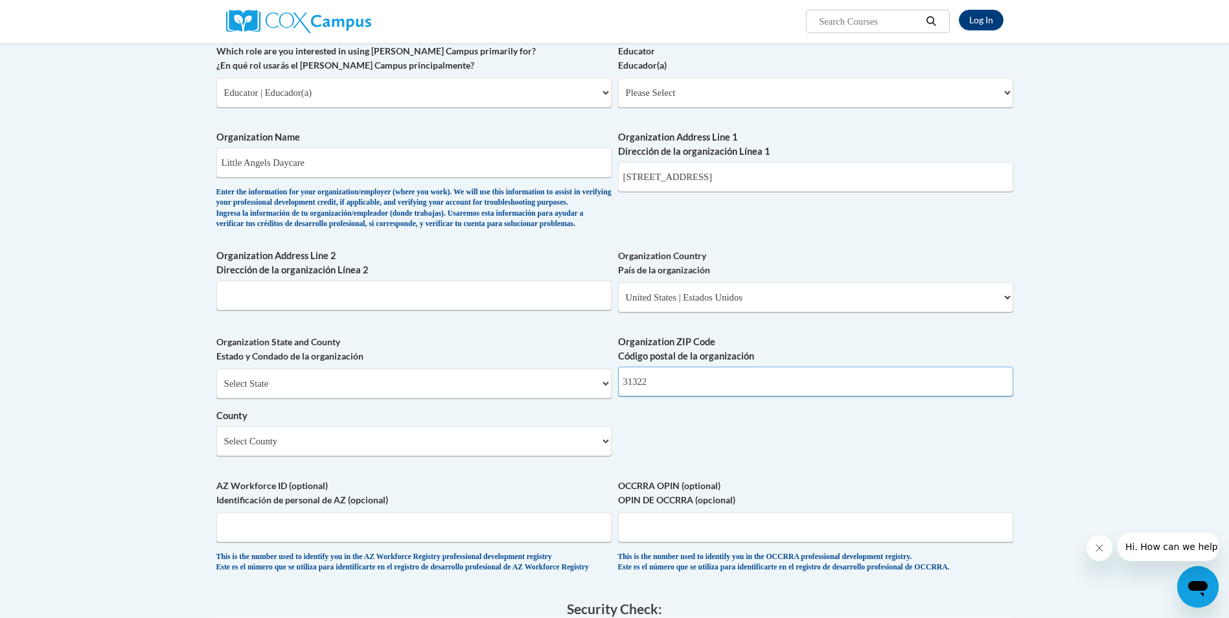
type input "31322"
click at [342, 452] on select "Select County Appling Atkinson Bacon Baker Baldwin Banks Barrow Bartow Ben Hill…" at bounding box center [413, 441] width 395 height 30
select select "Chatham"
click at [216, 447] on select "Select County Appling Atkinson Bacon Baker Baldwin Banks Barrow Bartow Ben Hill…" at bounding box center [413, 441] width 395 height 30
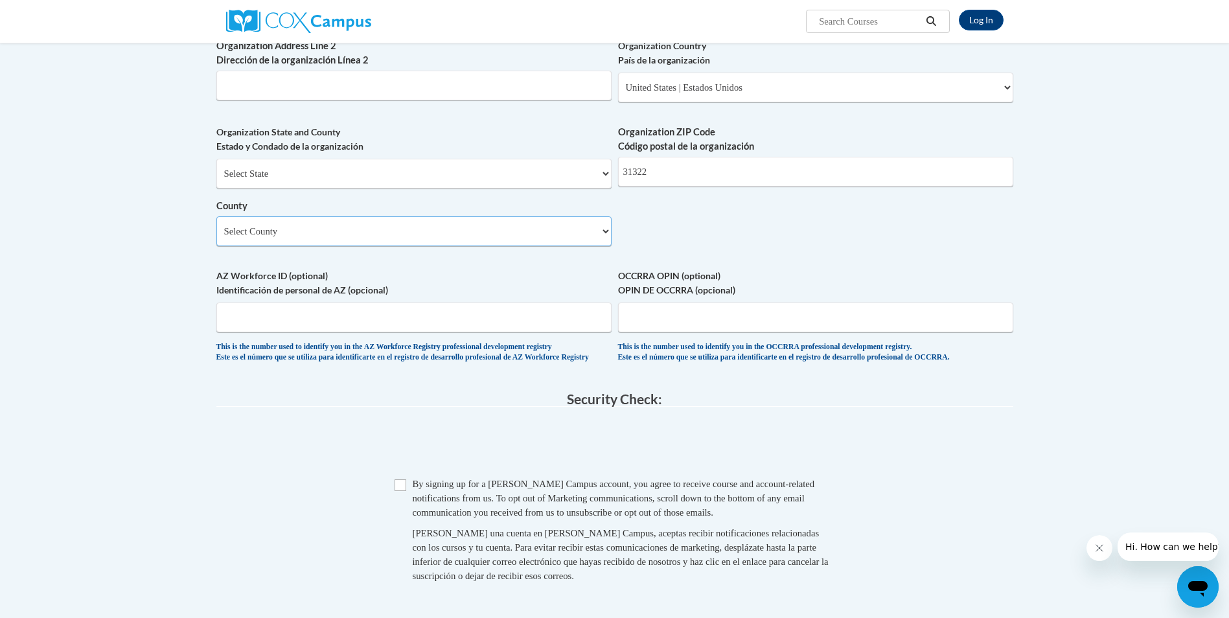
scroll to position [907, 0]
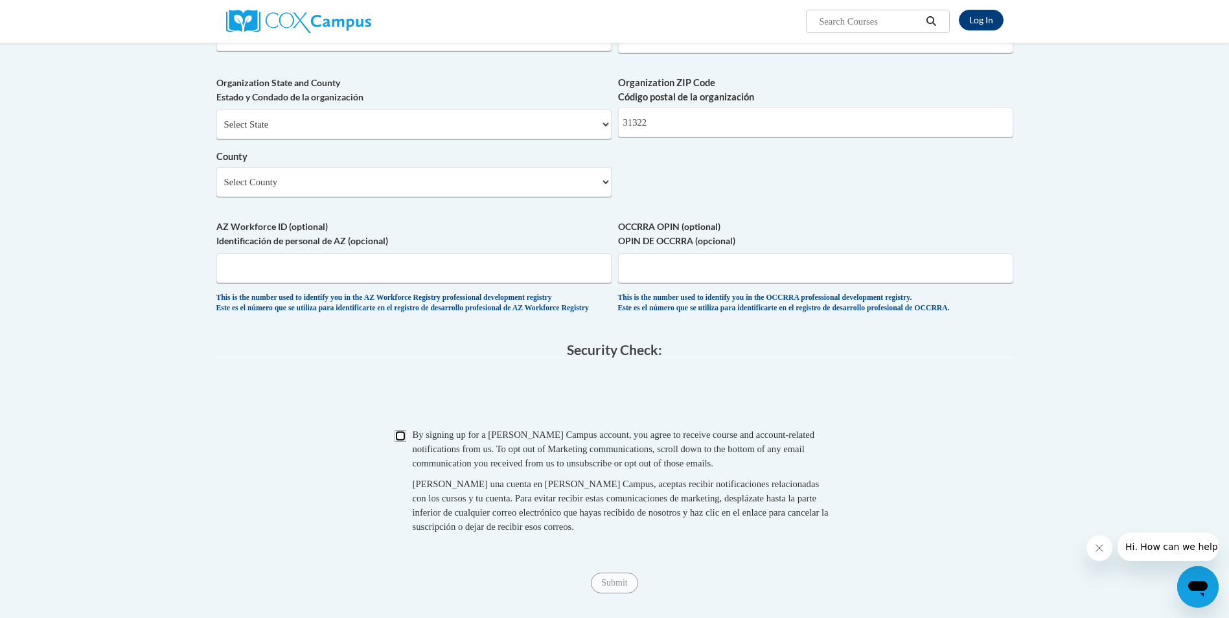
click at [402, 442] on input "Checkbox" at bounding box center [401, 436] width 12 height 12
checkbox input "true"
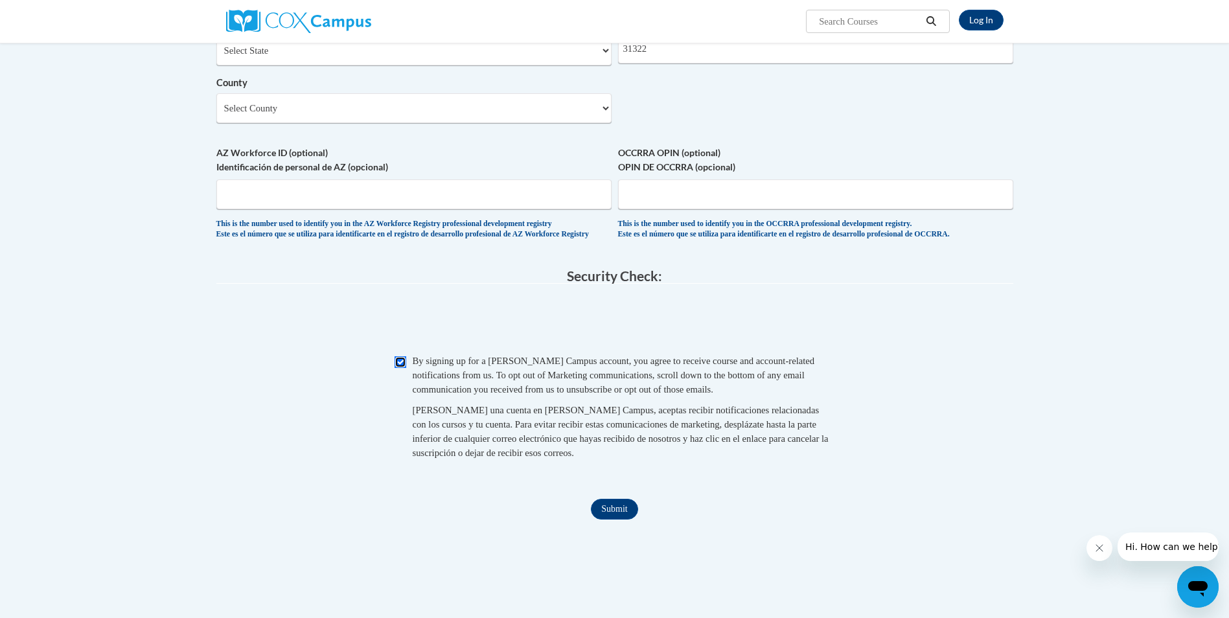
scroll to position [1037, 0]
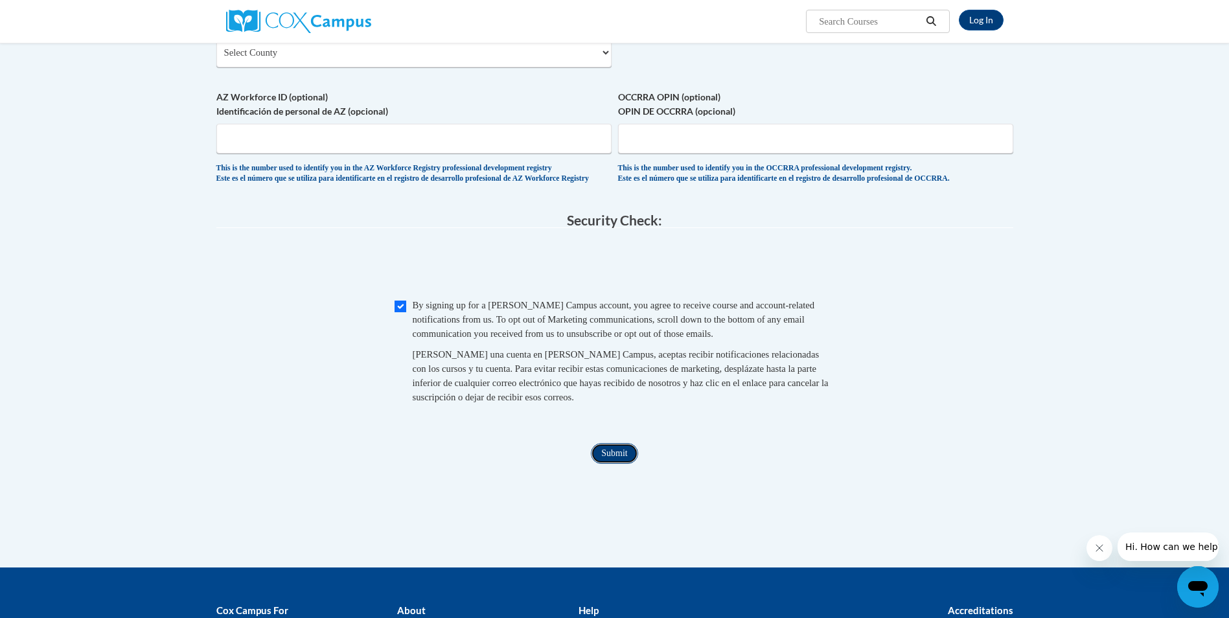
click at [623, 464] on input "Submit" at bounding box center [614, 453] width 47 height 21
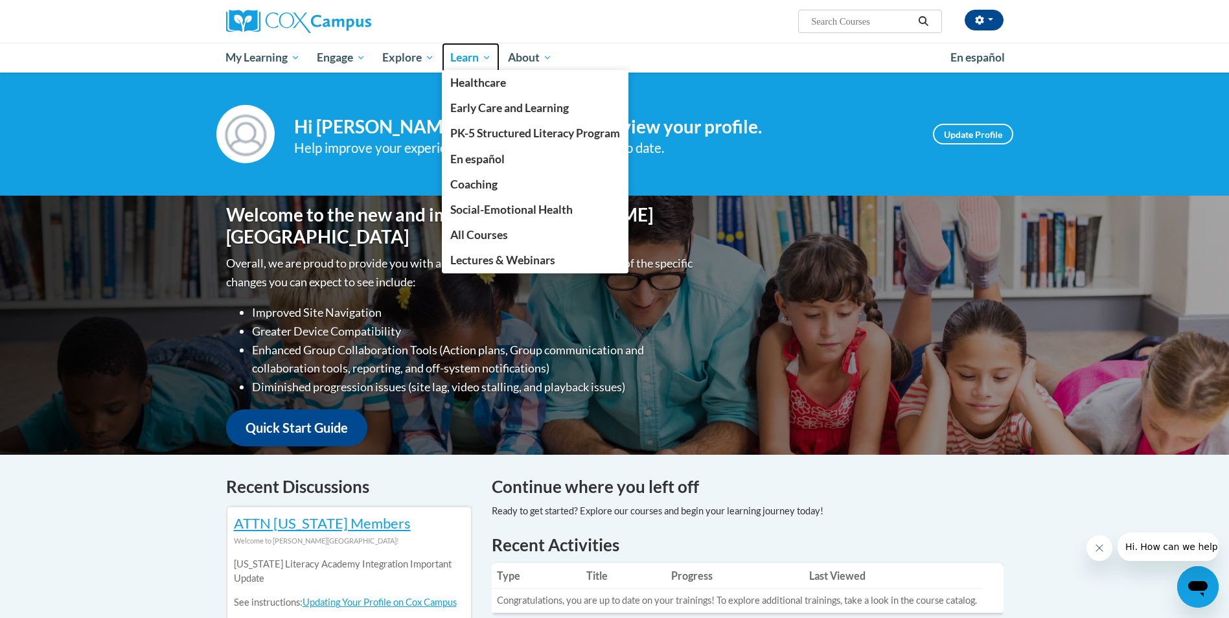
click at [452, 59] on span "Learn" at bounding box center [470, 58] width 41 height 16
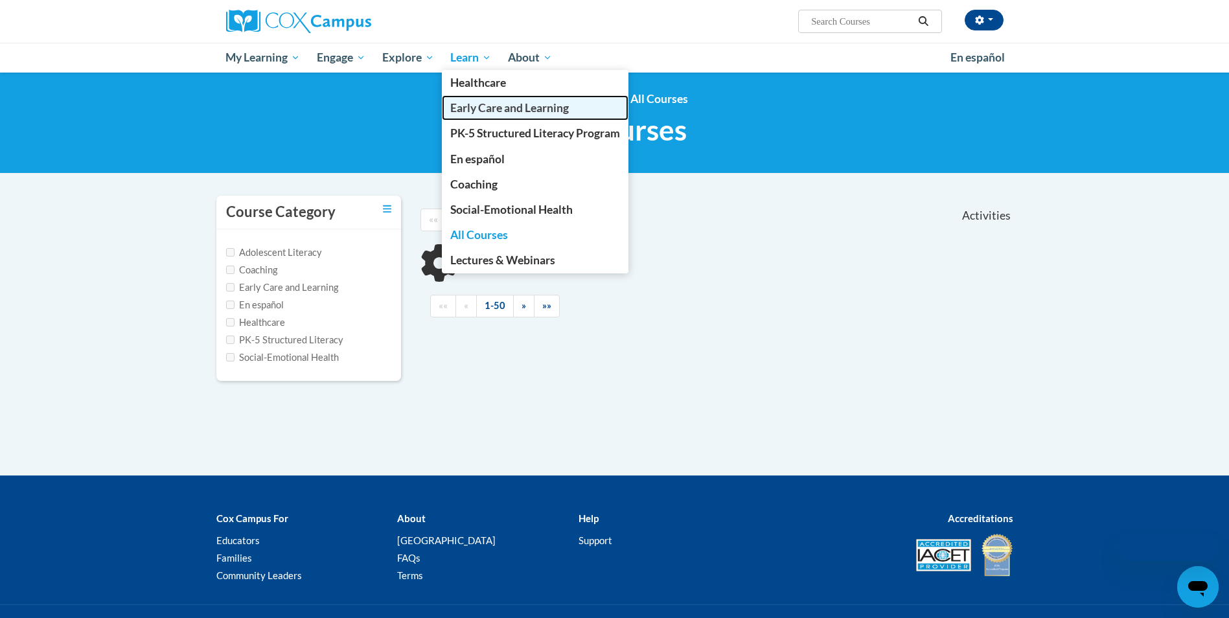
click at [467, 106] on span "Early Care and Learning" at bounding box center [509, 108] width 119 height 14
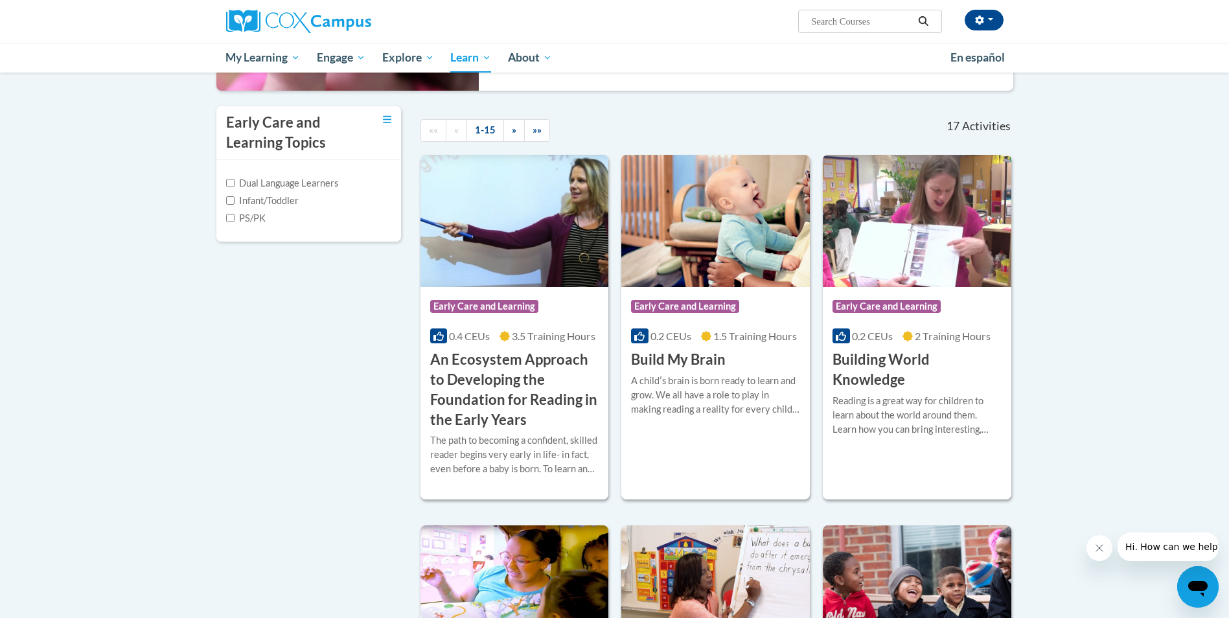
scroll to position [324, 0]
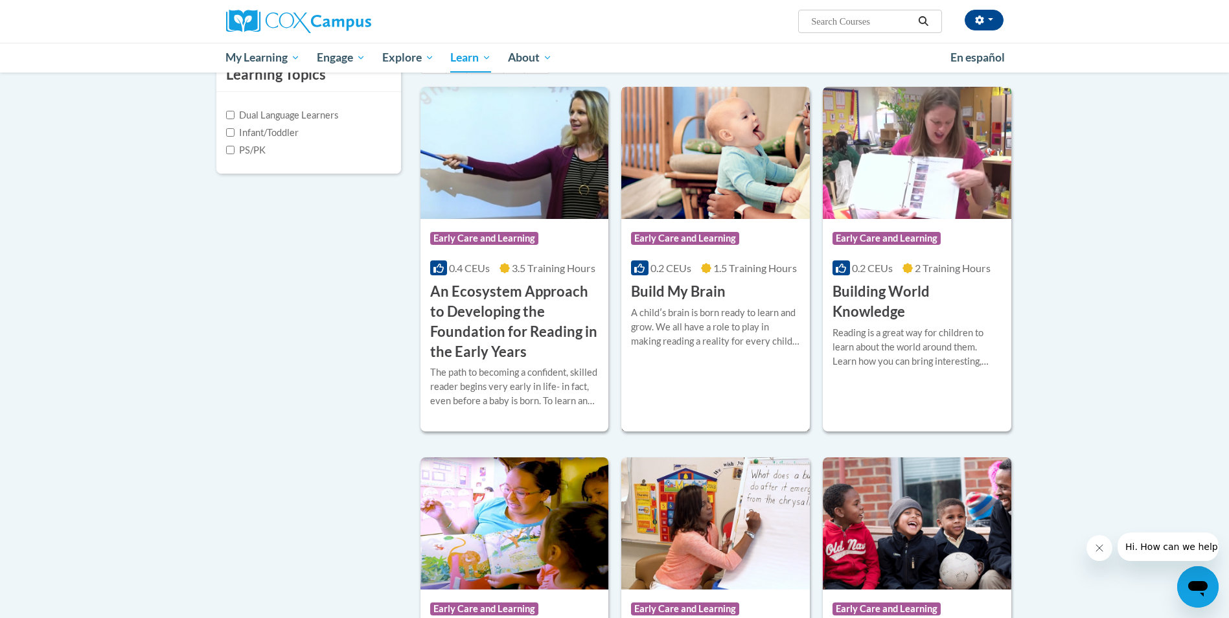
click at [732, 308] on div "A childʹs brain is born ready to learn and grow. We all have a role to play in …" at bounding box center [715, 327] width 169 height 43
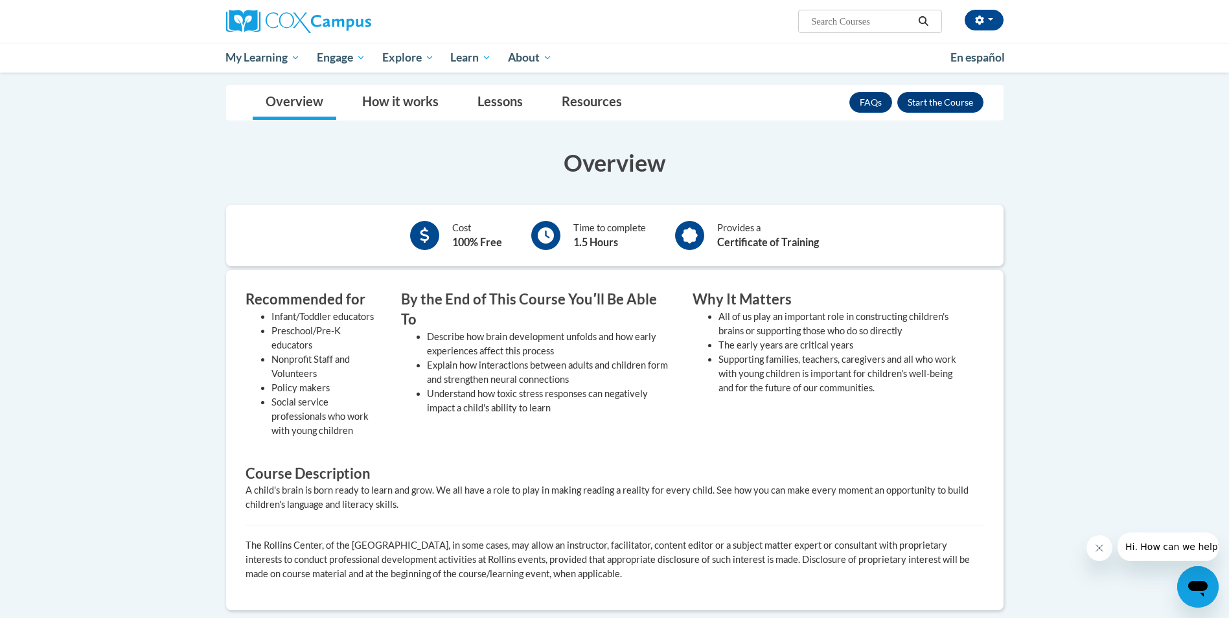
scroll to position [65, 0]
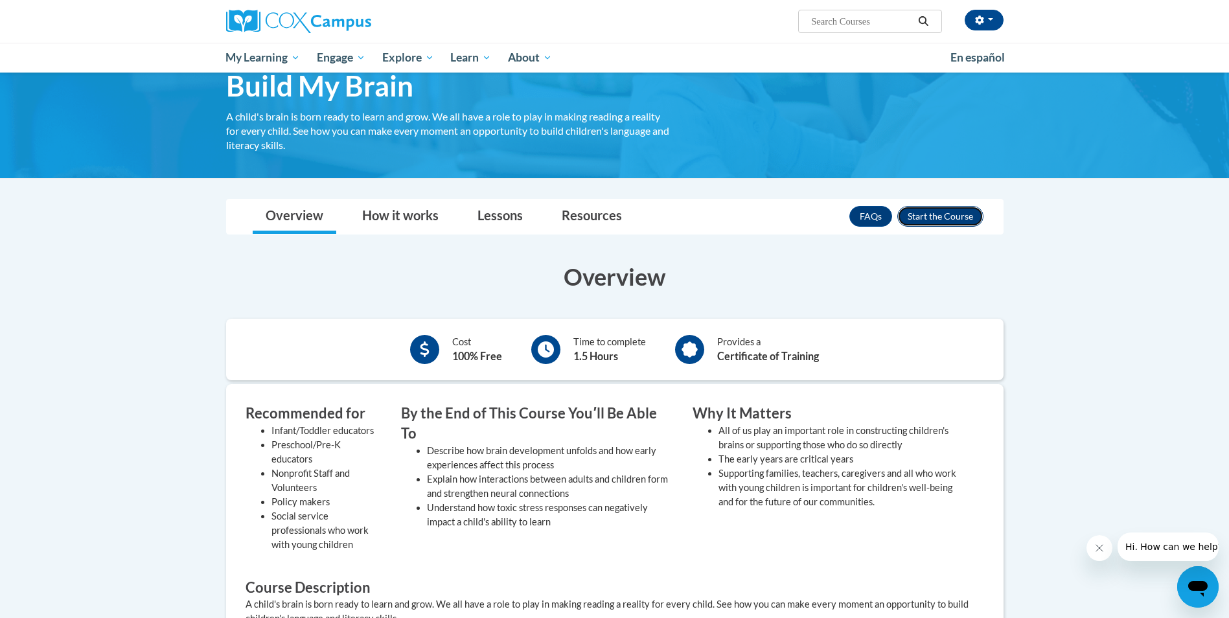
click at [932, 218] on button "Enroll" at bounding box center [940, 216] width 86 height 21
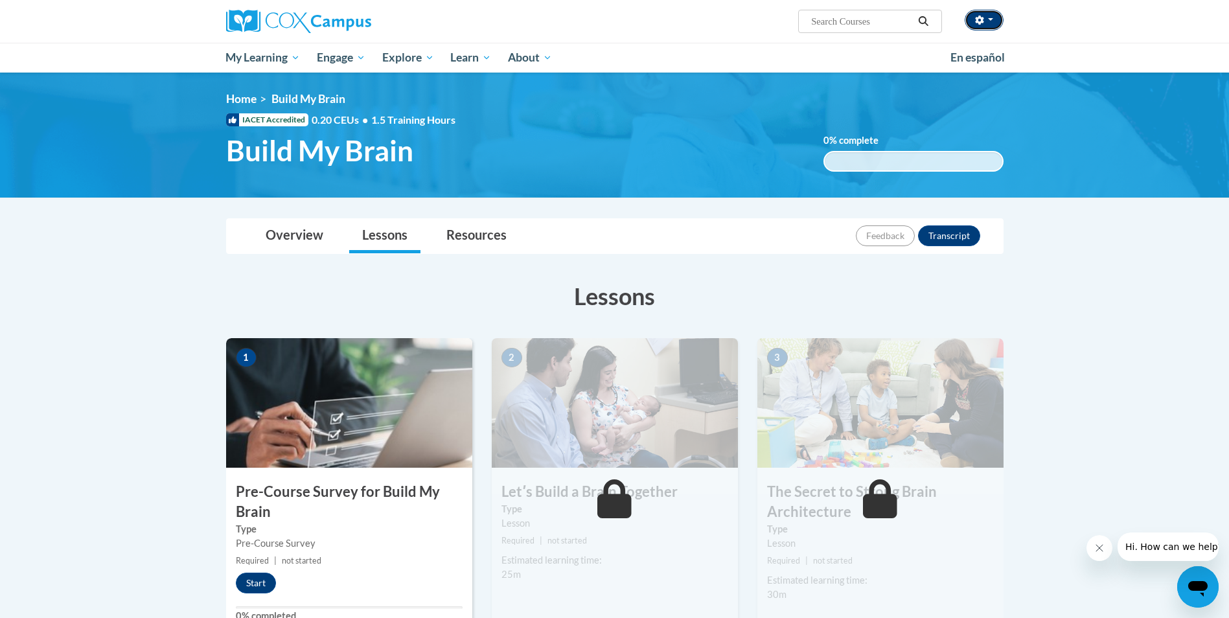
click at [986, 25] on button "button" at bounding box center [984, 20] width 39 height 21
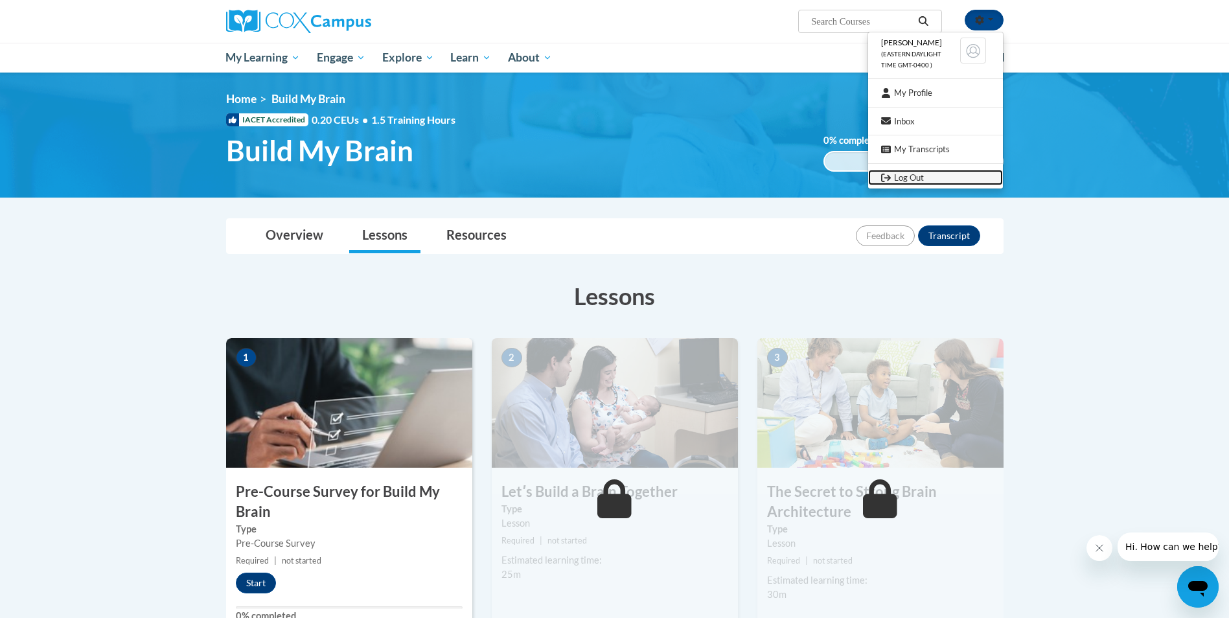
click at [918, 178] on link "Log Out" at bounding box center [935, 178] width 135 height 16
